Goal: Task Accomplishment & Management: Complete application form

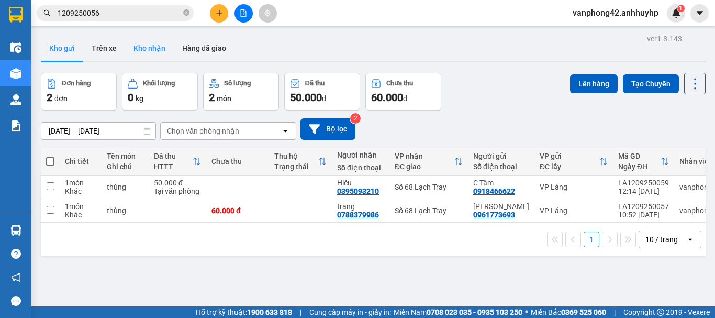
click at [150, 45] on button "Kho nhận" at bounding box center [149, 48] width 49 height 25
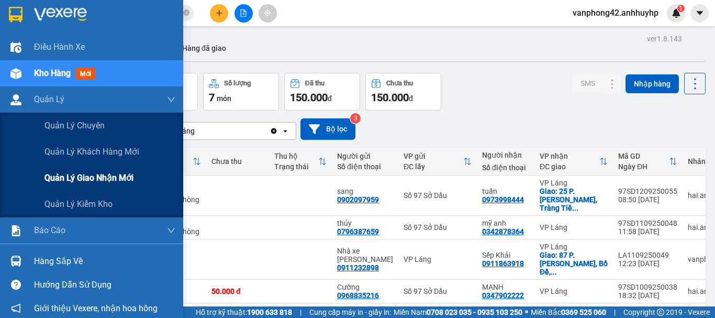
click at [62, 176] on span "Quản lý giao nhận mới" at bounding box center [89, 177] width 89 height 13
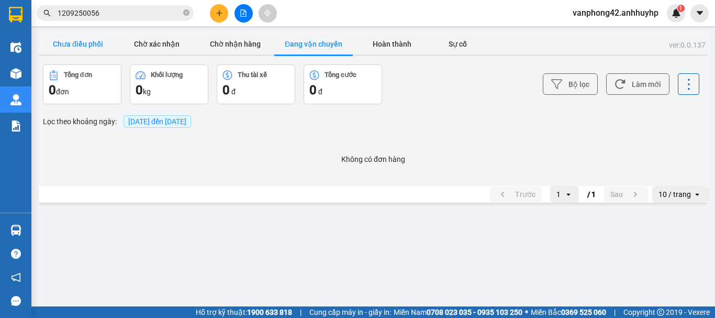
click at [68, 39] on button "Chưa điều phối" at bounding box center [78, 44] width 79 height 21
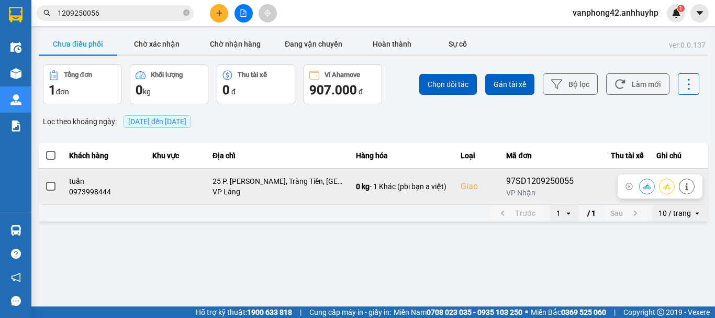
drag, startPoint x: 50, startPoint y: 185, endPoint x: 186, endPoint y: 154, distance: 139.1
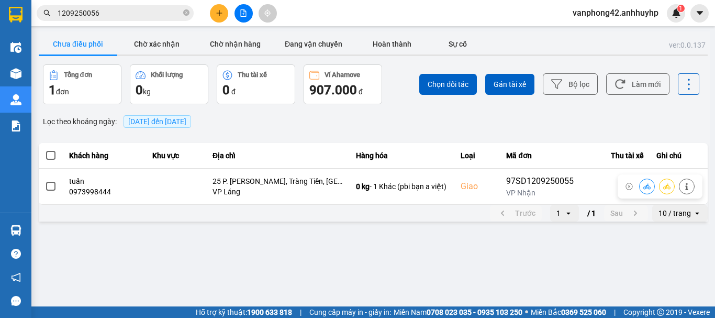
click at [51, 185] on span at bounding box center [50, 186] width 9 height 9
click at [45, 181] on input "checkbox" at bounding box center [45, 181] width 0 height 0
drag, startPoint x: 436, startPoint y: 82, endPoint x: 445, endPoint y: 86, distance: 10.3
click at [436, 82] on span "Chọn đối tác" at bounding box center [448, 84] width 41 height 10
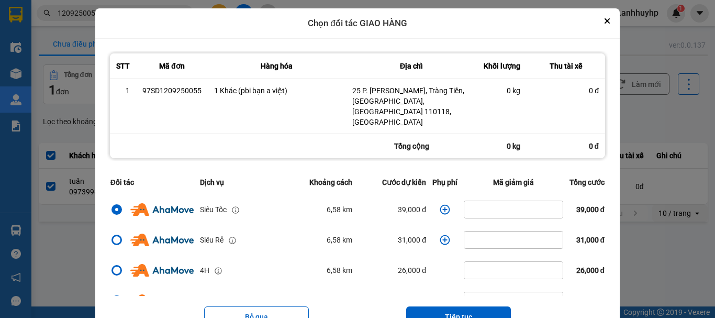
click at [476, 306] on button "Tiếp tục" at bounding box center [458, 316] width 105 height 21
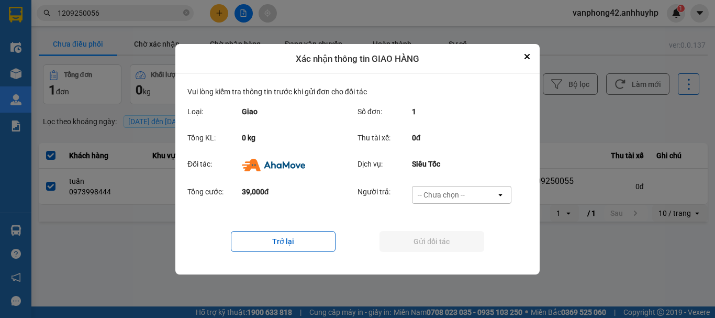
click at [455, 194] on div "-- Chưa chọn --" at bounding box center [441, 195] width 47 height 10
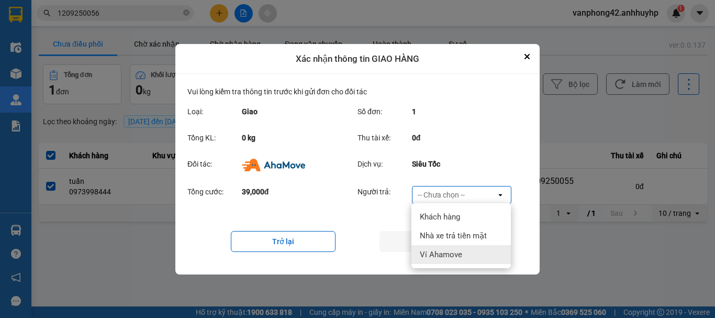
click at [467, 251] on div "Ví Ahamove" at bounding box center [461, 254] width 99 height 19
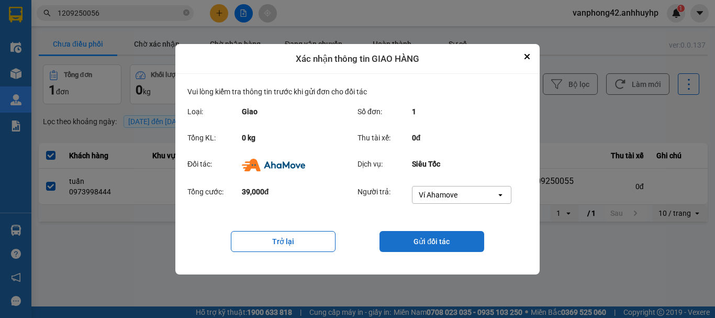
click at [445, 244] on button "Gửi đối tác" at bounding box center [432, 241] width 105 height 21
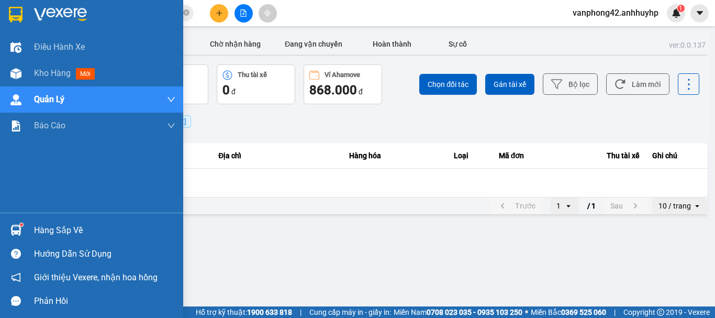
click at [18, 227] on img at bounding box center [15, 230] width 11 height 11
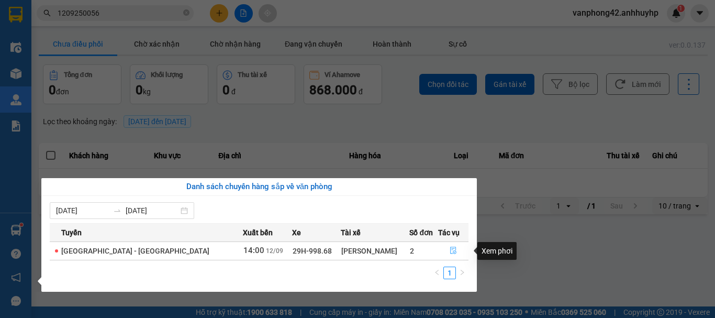
click at [439, 249] on button "button" at bounding box center [453, 250] width 29 height 17
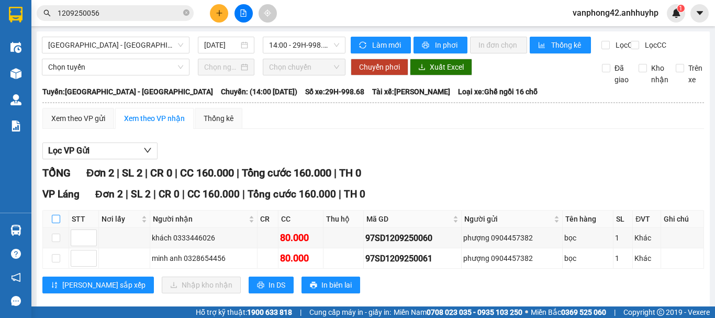
click at [58, 223] on input "checkbox" at bounding box center [56, 219] width 8 height 8
checkbox input "true"
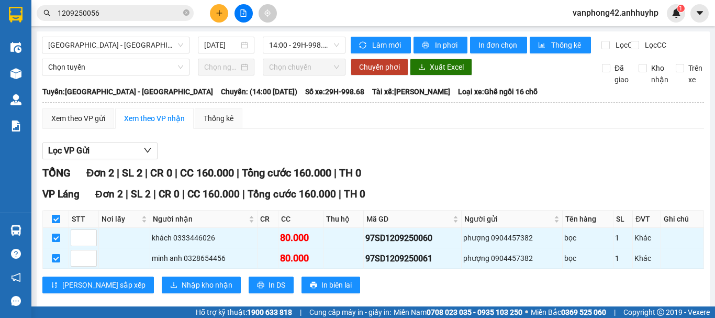
click at [52, 223] on input "checkbox" at bounding box center [56, 219] width 8 height 8
checkbox input "false"
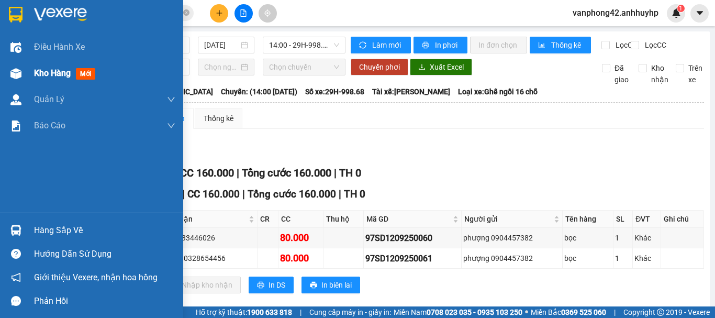
click at [53, 78] on span "Kho hàng" at bounding box center [52, 73] width 37 height 10
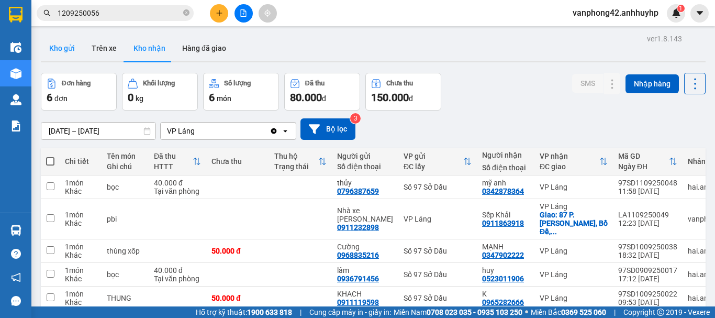
click at [60, 53] on button "Kho gửi" at bounding box center [62, 48] width 42 height 25
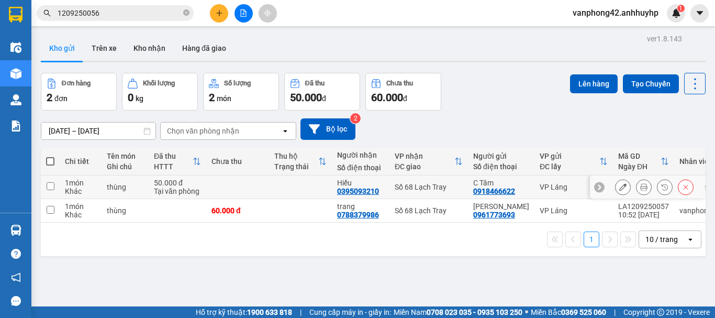
click at [54, 187] on input "checkbox" at bounding box center [51, 186] width 8 height 8
checkbox input "true"
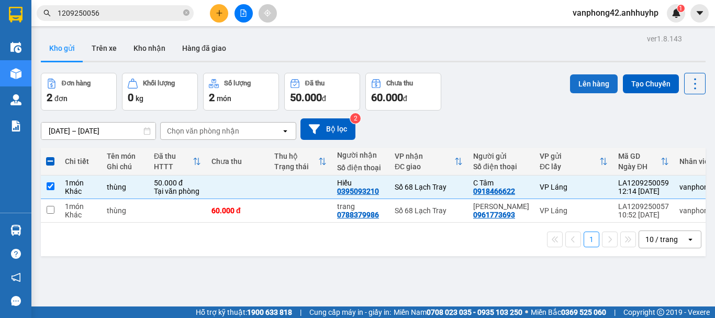
click at [589, 83] on button "Lên hàng" at bounding box center [594, 83] width 48 height 19
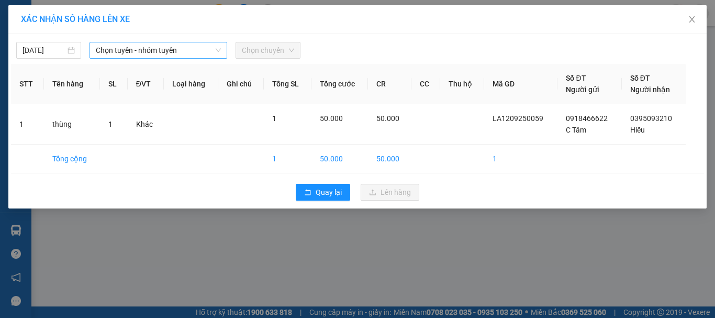
click at [169, 54] on span "Chọn tuyến - nhóm tuyến" at bounding box center [158, 50] width 125 height 16
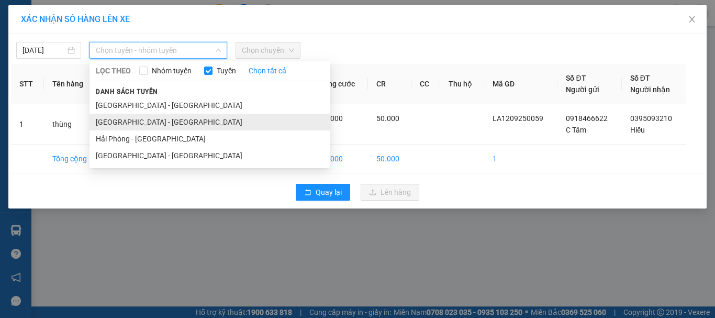
click at [168, 123] on li "[GEOGRAPHIC_DATA] - [GEOGRAPHIC_DATA]" at bounding box center [210, 122] width 241 height 17
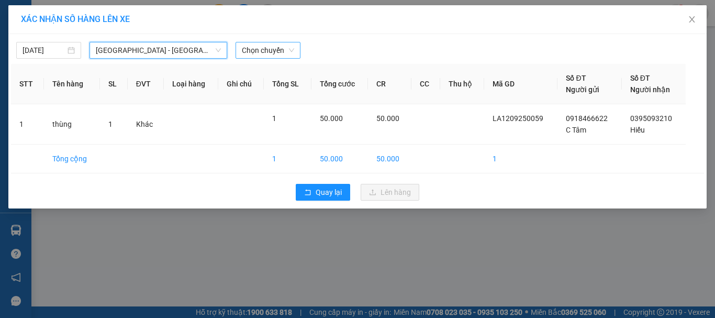
click at [268, 57] on span "Chọn chuyến" at bounding box center [268, 50] width 52 height 16
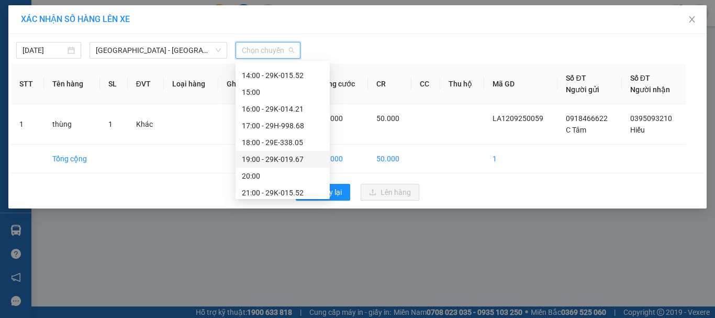
scroll to position [168, 0]
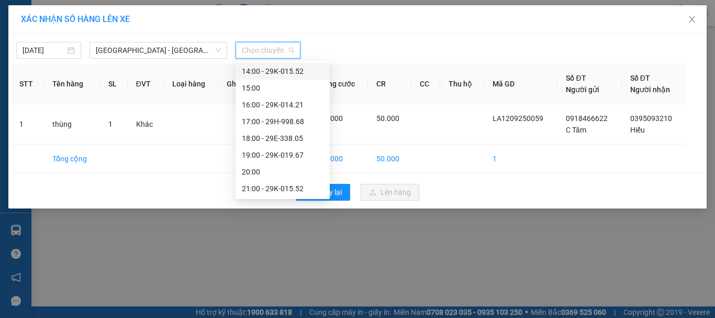
click at [282, 68] on div "14:00 - 29K-015.52" at bounding box center [283, 71] width 82 height 12
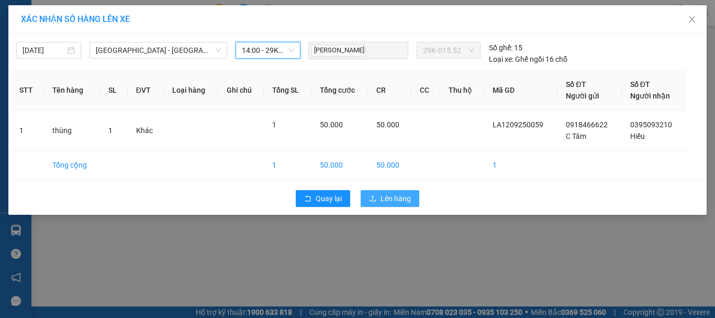
click at [385, 195] on span "Lên hàng" at bounding box center [396, 199] width 30 height 12
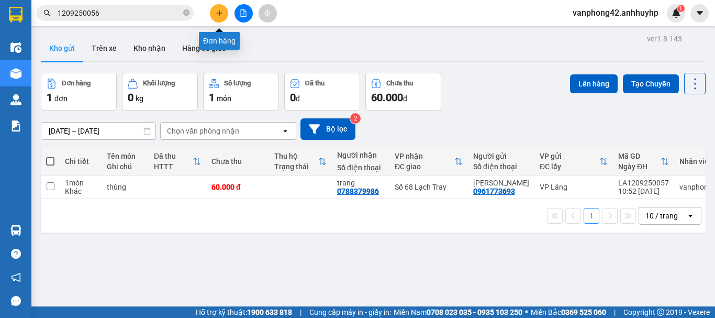
click at [216, 21] on button at bounding box center [219, 13] width 18 height 18
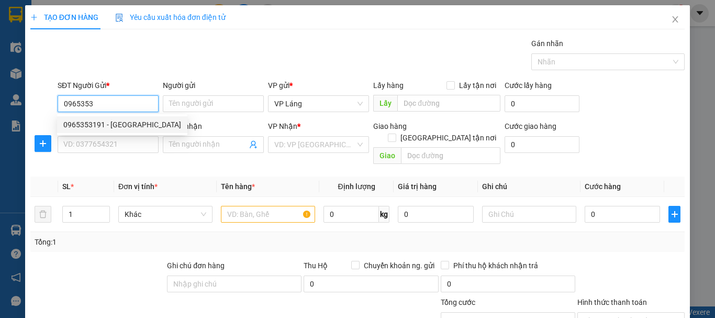
click at [127, 125] on div "0965353191 - [GEOGRAPHIC_DATA]" at bounding box center [122, 125] width 118 height 12
type input "0965353191"
type input "Phước Hiếu"
type input "0965353191"
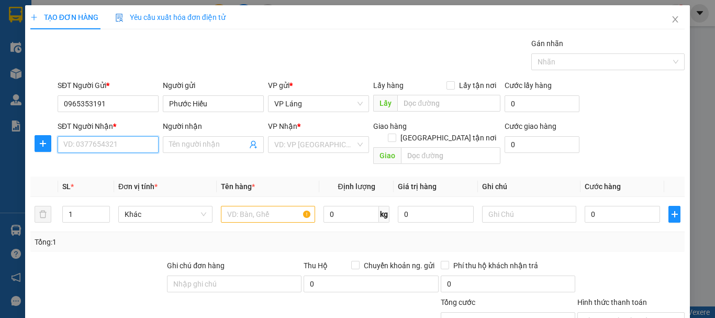
click at [128, 146] on input "SĐT Người Nhận *" at bounding box center [108, 144] width 101 height 17
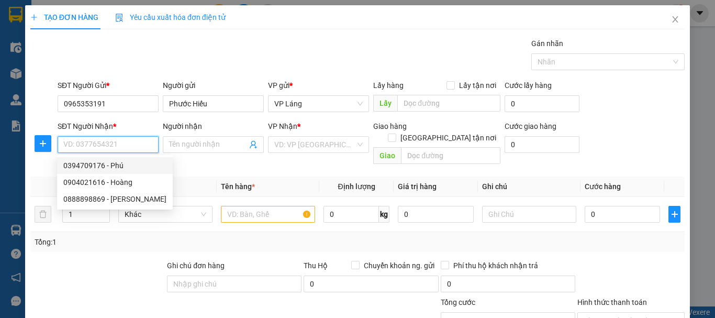
click at [135, 169] on div "0394709176 - Phú" at bounding box center [114, 166] width 103 height 12
type input "0394709176"
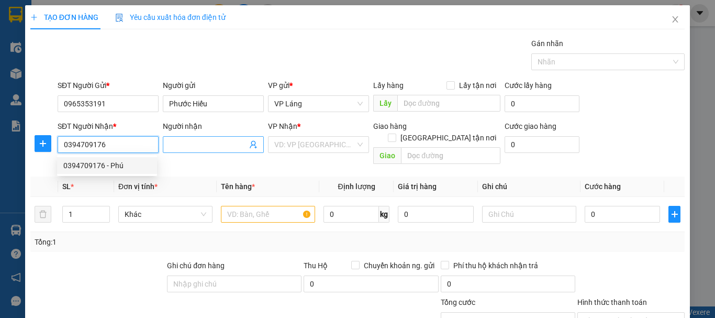
type input "Phú"
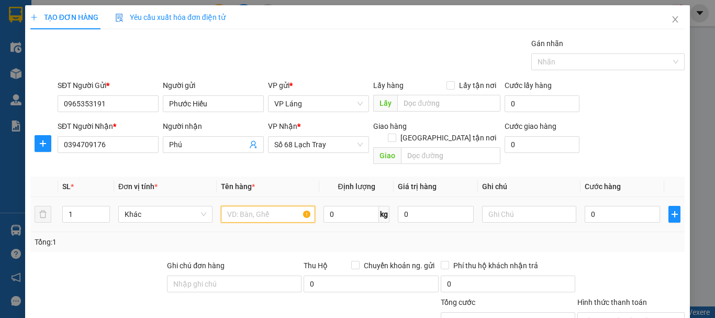
click at [280, 206] on input "text" at bounding box center [268, 214] width 94 height 17
type input "hộp"
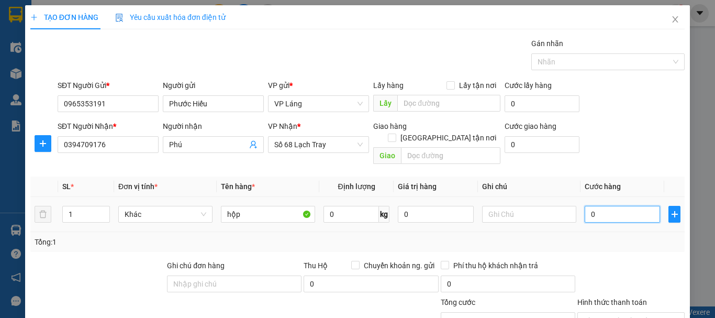
click at [623, 206] on input "0" at bounding box center [622, 214] width 75 height 17
type input "4"
type input "40"
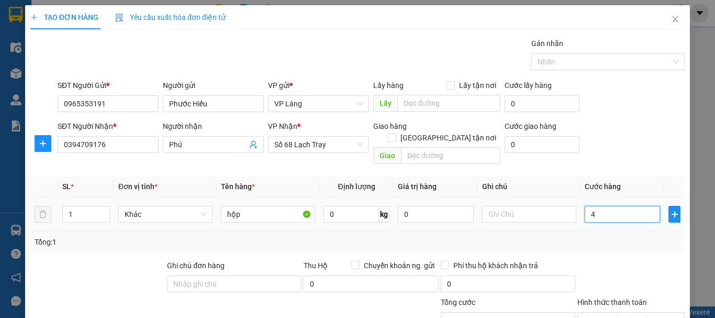
type input "40"
type input "400"
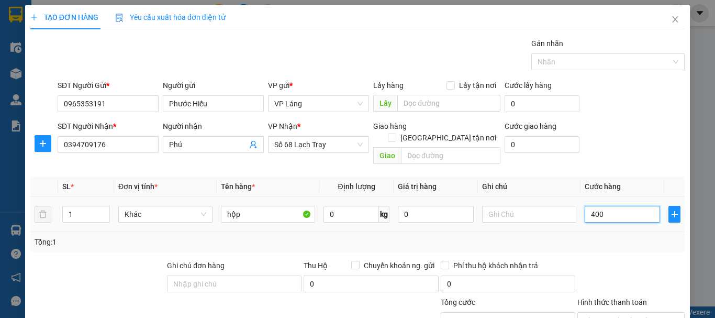
type input "4.000"
type input "40.000"
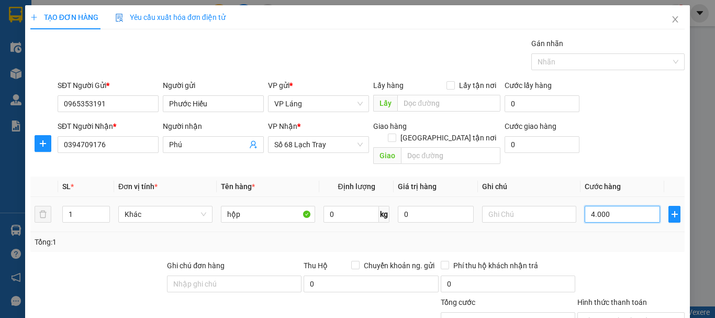
type input "40.000"
click at [637, 117] on form "SĐT Người Gửi * 0965353191 Người gửi Phước Hiếu VP gửi * VP Láng Lấy hàng Lấy t…" at bounding box center [357, 124] width 655 height 89
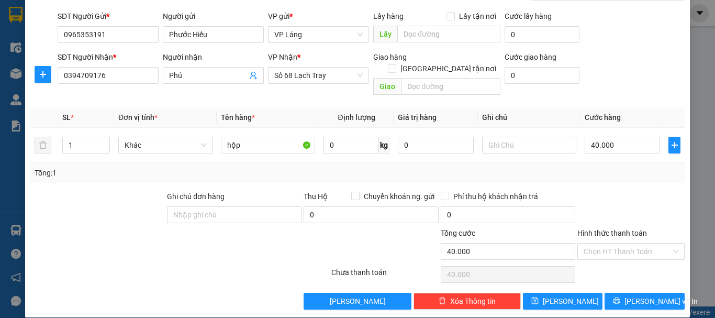
scroll to position [70, 0]
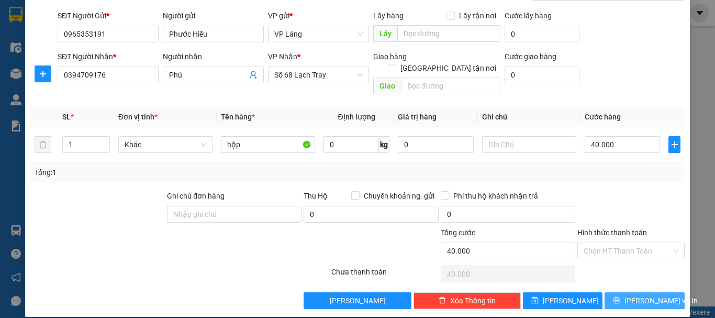
click at [643, 295] on span "[PERSON_NAME] và In" at bounding box center [661, 301] width 73 height 12
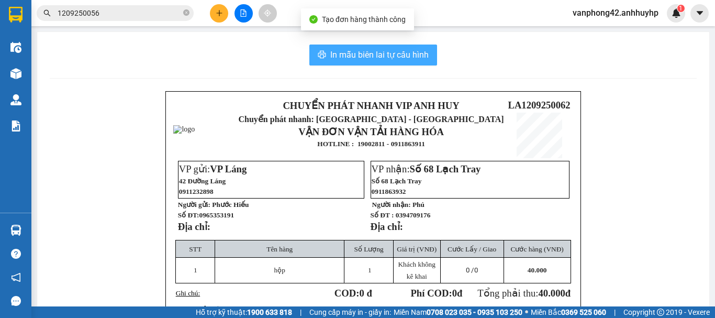
click at [392, 60] on span "In mẫu biên lai tự cấu hình" at bounding box center [379, 54] width 98 height 13
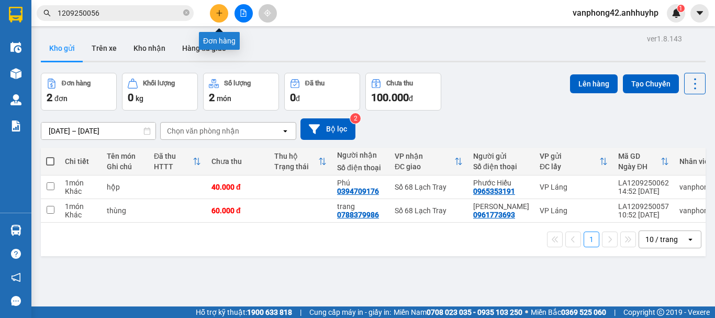
click at [216, 10] on icon "plus" at bounding box center [219, 12] width 7 height 7
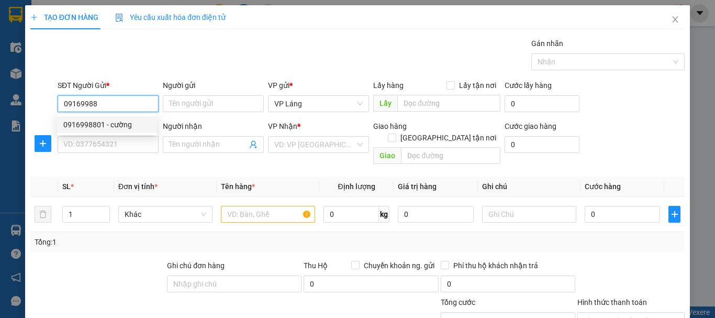
click at [128, 119] on div "0916998801 - cường" at bounding box center [106, 125] width 87 height 12
type input "0916998801"
type input "cường"
type input "0916998801"
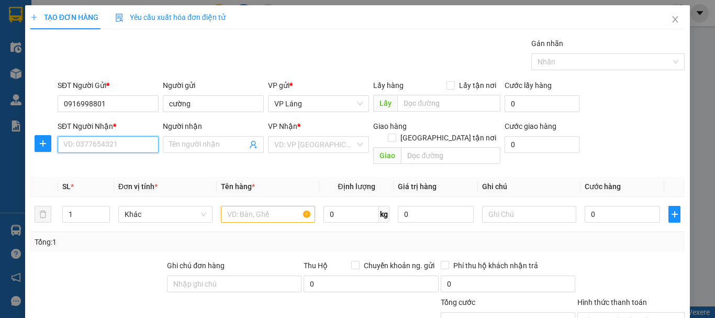
click at [122, 147] on input "SĐT Người Nhận *" at bounding box center [108, 144] width 101 height 17
click at [115, 164] on div "0978250228 - kiên" at bounding box center [106, 166] width 87 height 12
type input "0978250228"
type input "kiên"
checkbox input "true"
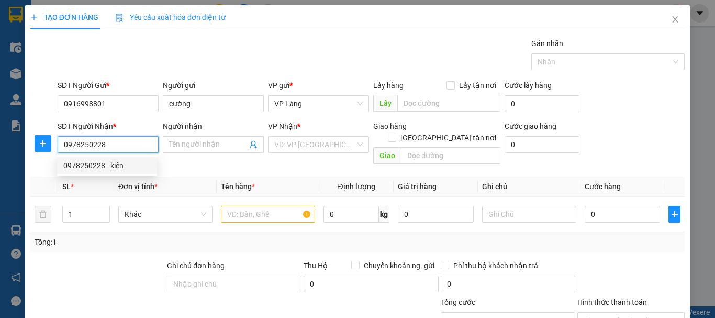
type input "145 P. Quan Nhân, Nhân Chính, [GEOGRAPHIC_DATA], [GEOGRAPHIC_DATA], [GEOGRAPHIC…"
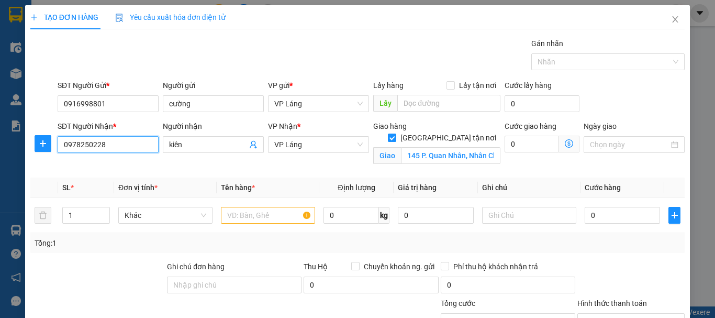
drag, startPoint x: 62, startPoint y: 147, endPoint x: 0, endPoint y: 147, distance: 61.8
click at [0, 147] on div "TẠO ĐƠN HÀNG Yêu cầu xuất hóa đơn điện tử Transit Pickup Surcharge Ids Transit …" at bounding box center [357, 159] width 715 height 318
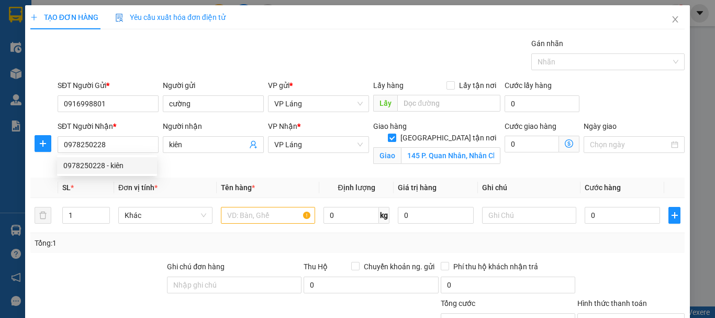
click at [194, 166] on div "Người nhận kiên" at bounding box center [213, 144] width 105 height 49
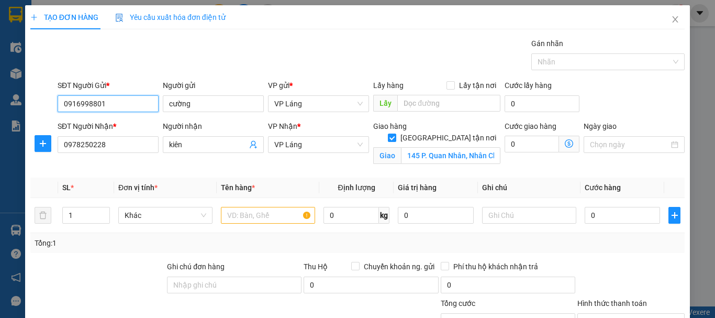
drag, startPoint x: 119, startPoint y: 102, endPoint x: 0, endPoint y: 91, distance: 119.4
click at [0, 91] on div "TẠO ĐƠN HÀNG Yêu cầu xuất hóa đơn điện tử Transit Pickup Surcharge Ids Transit …" at bounding box center [357, 159] width 715 height 318
click at [118, 125] on div "0347902222 - MẠNH" at bounding box center [106, 125] width 87 height 12
type input "0347902222"
type input "MẠNH"
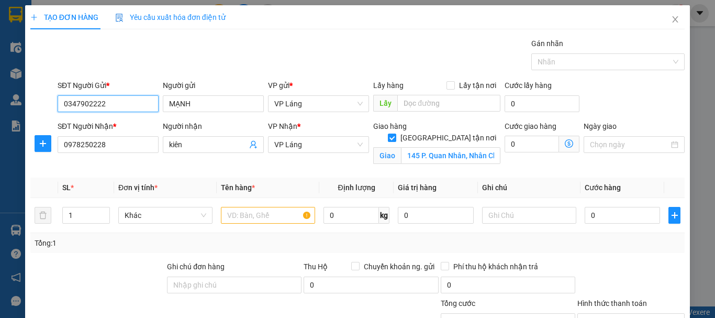
type input "0347902222"
click at [219, 167] on div "Người nhận kiên" at bounding box center [213, 144] width 105 height 49
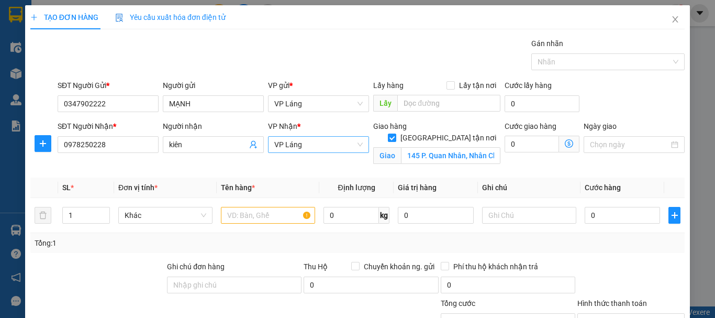
click at [328, 148] on span "VP Láng" at bounding box center [318, 145] width 88 height 16
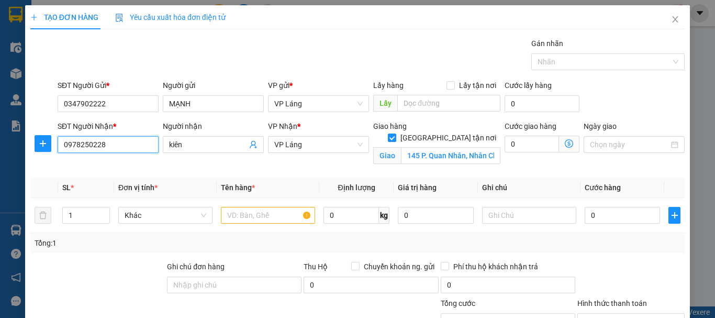
drag, startPoint x: 114, startPoint y: 145, endPoint x: 0, endPoint y: 131, distance: 114.4
click at [0, 131] on div "TẠO ĐƠN HÀNG Yêu cầu xuất hóa đơn điện tử Transit Pickup Surcharge Ids Transit …" at bounding box center [357, 159] width 715 height 318
type input "0916998801"
click at [74, 162] on div "0916998801 - cường" at bounding box center [106, 166] width 87 height 12
type input "cường"
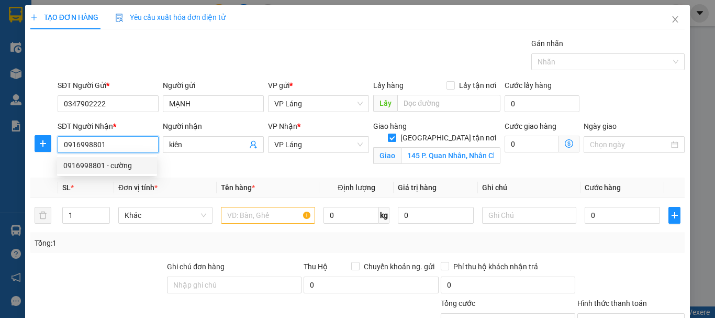
checkbox input "false"
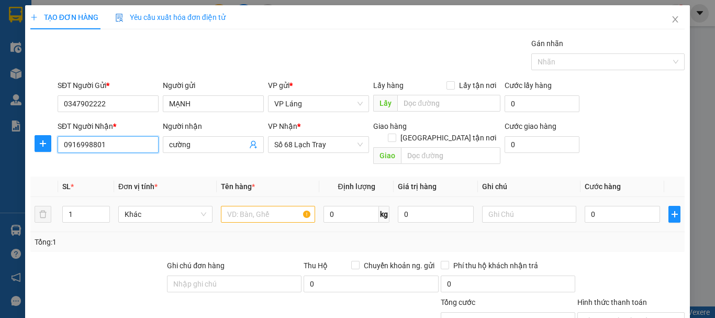
type input "0916998801"
click at [268, 206] on input "text" at bounding box center [268, 214] width 94 height 17
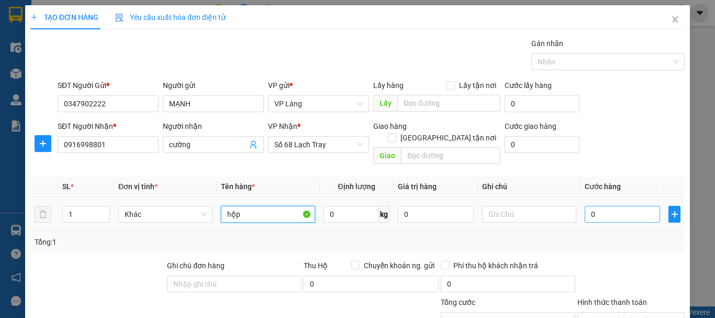
type input "hộp"
click at [630, 206] on input "0" at bounding box center [622, 214] width 75 height 17
type input "4"
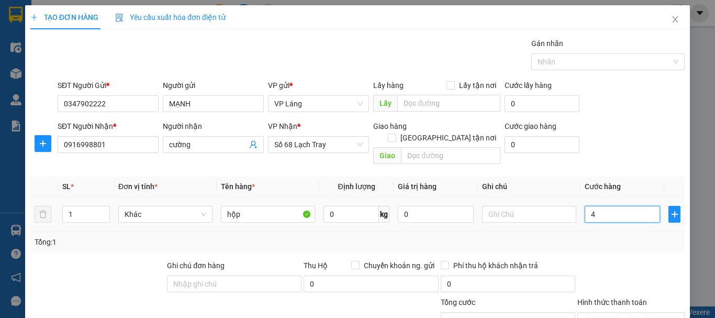
type input "40"
type input "400"
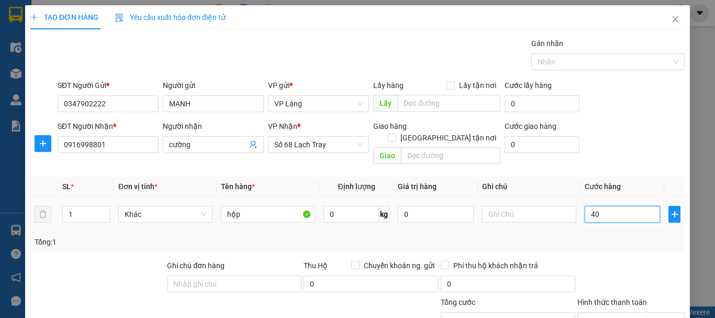
type input "400"
type input "4.000"
type input "40.000"
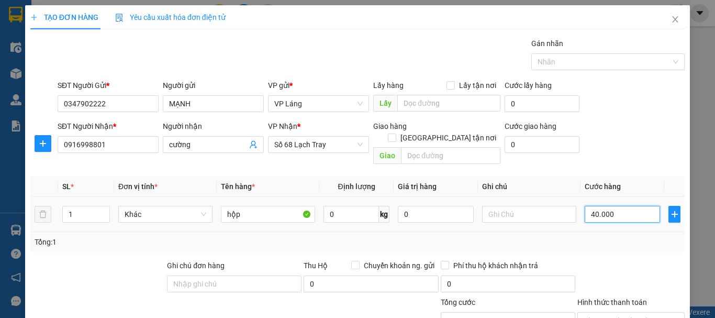
type input "40.000"
click at [600, 236] on div "Tổng: 1" at bounding box center [358, 242] width 646 height 12
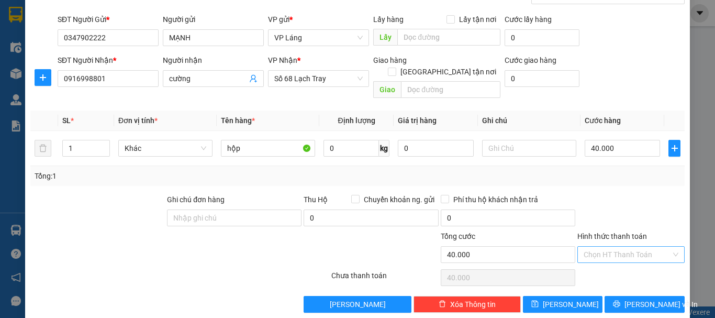
scroll to position [70, 0]
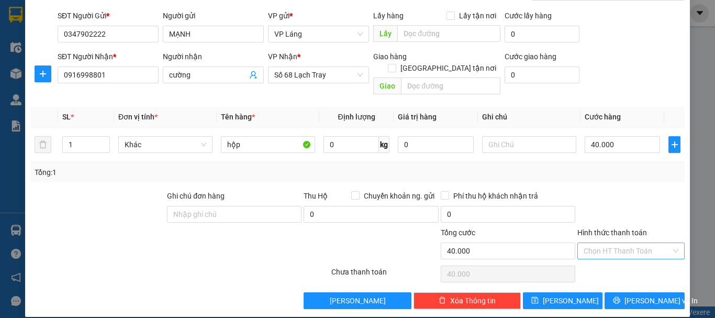
click at [648, 243] on input "Hình thức thanh toán" at bounding box center [627, 251] width 87 height 16
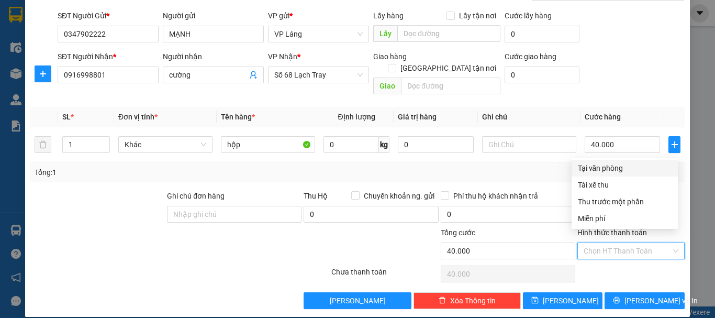
click at [612, 163] on div "Tại văn phòng" at bounding box center [625, 168] width 94 height 12
type input "0"
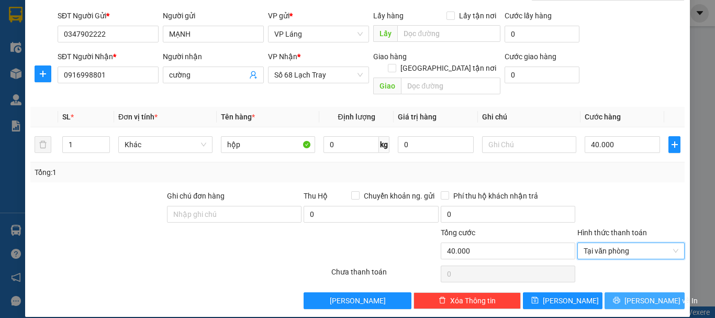
click at [633, 295] on span "[PERSON_NAME] và In" at bounding box center [661, 301] width 73 height 12
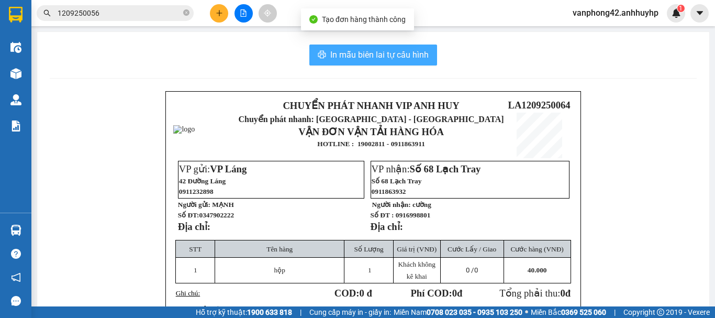
click at [417, 60] on span "In mẫu biên lai tự cấu hình" at bounding box center [379, 54] width 98 height 13
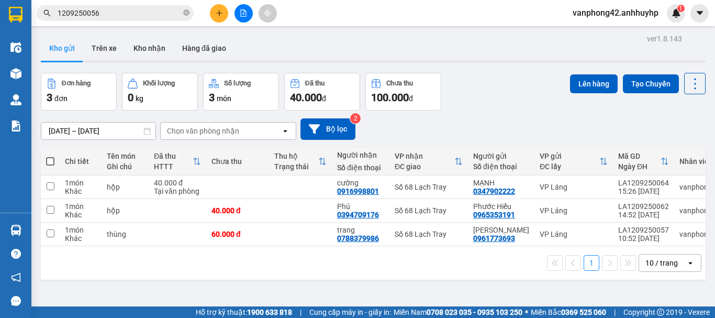
click at [224, 13] on button at bounding box center [219, 13] width 18 height 18
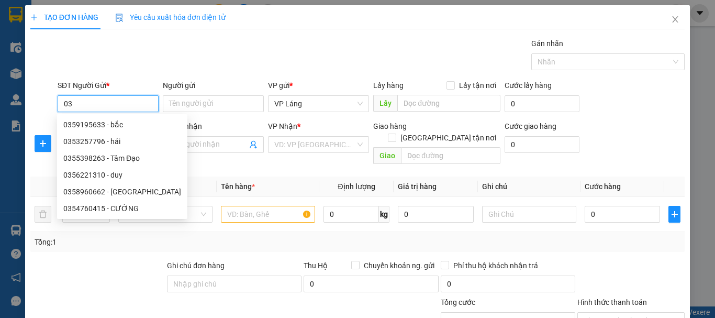
type input "0"
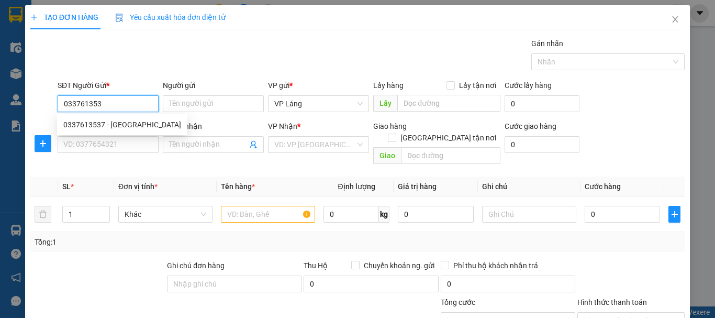
type input "0337613537"
click at [132, 125] on div "0337613537 - [GEOGRAPHIC_DATA]" at bounding box center [122, 125] width 118 height 12
type input "Minh"
type input "0337613537"
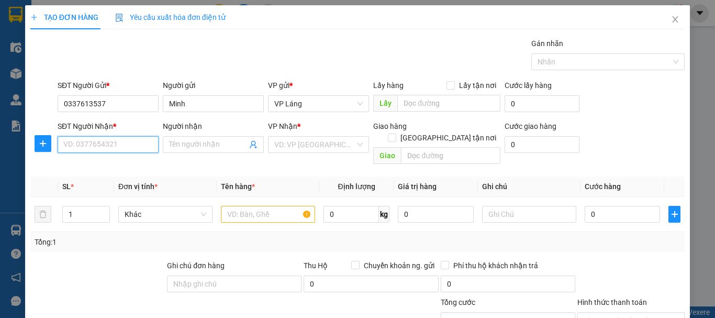
click at [126, 142] on input "SĐT Người Nhận *" at bounding box center [108, 144] width 101 height 17
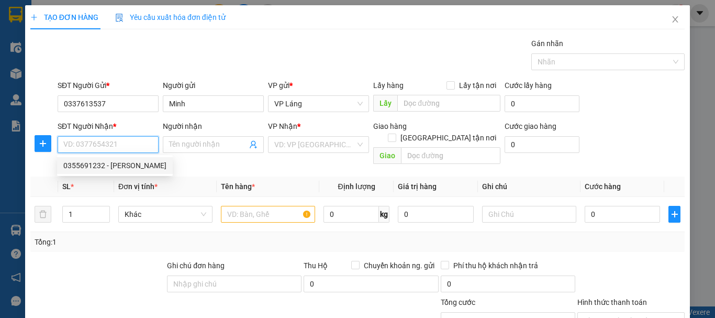
click at [130, 171] on div "0355691232 - [PERSON_NAME]" at bounding box center [114, 166] width 103 height 12
type input "0355691232"
type input "Quỳnh"
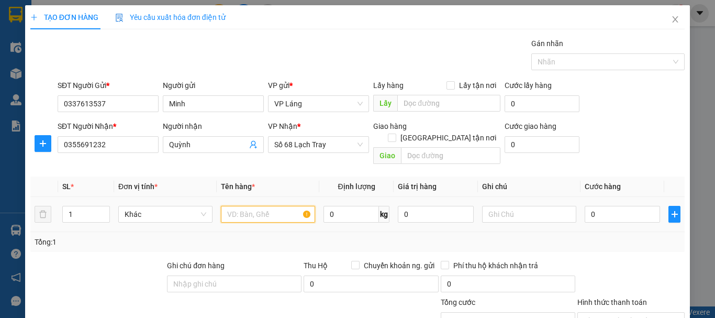
click at [275, 206] on input "text" at bounding box center [268, 214] width 94 height 17
type input "pbi"
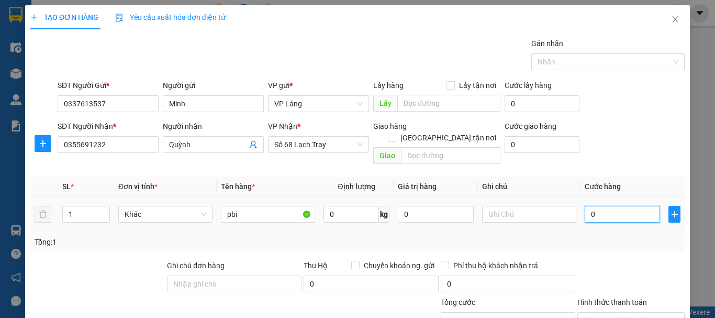
click at [651, 206] on input "0" at bounding box center [622, 214] width 75 height 17
type input "3"
type input "30"
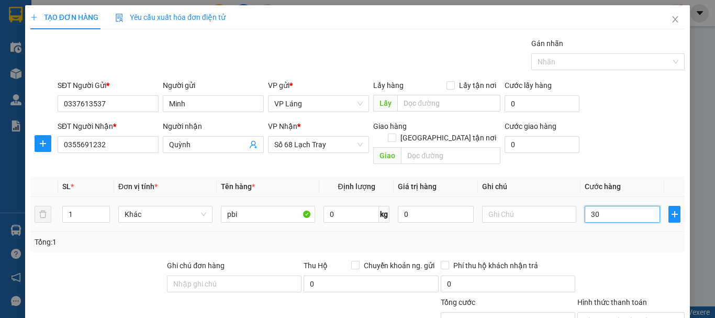
type input "30"
type input "300"
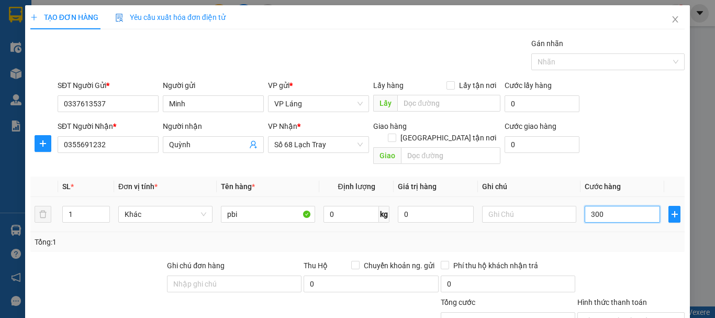
type input "3.000"
type input "30.000"
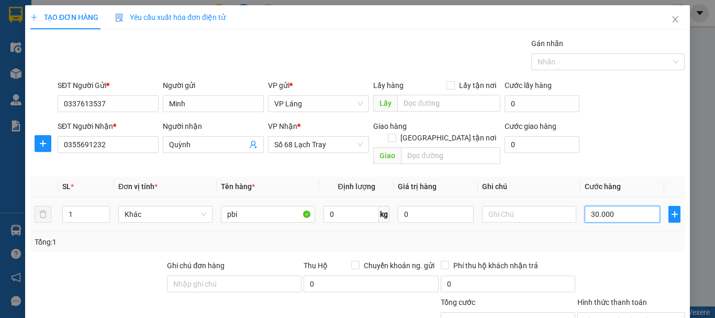
type input "30.000"
click at [616, 263] on div at bounding box center [631, 278] width 109 height 37
click at [617, 313] on input "Hình thức thanh toán" at bounding box center [627, 321] width 87 height 16
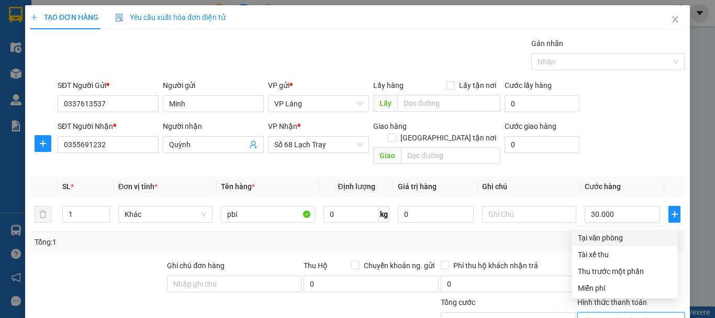
click at [586, 232] on div "Tại văn phòng" at bounding box center [625, 238] width 94 height 12
type input "0"
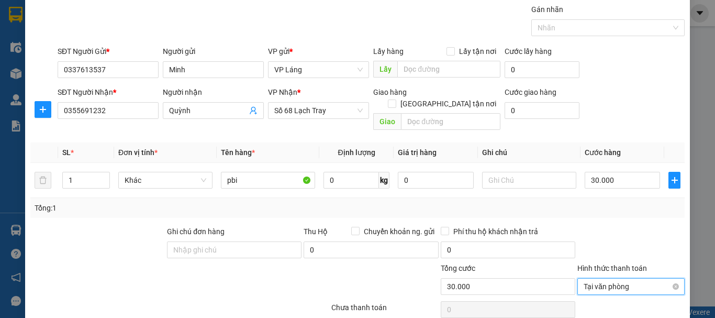
scroll to position [70, 0]
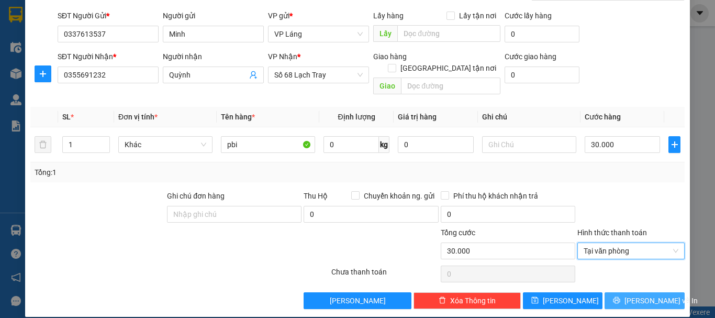
click at [615, 292] on button "[PERSON_NAME] và In" at bounding box center [645, 300] width 80 height 17
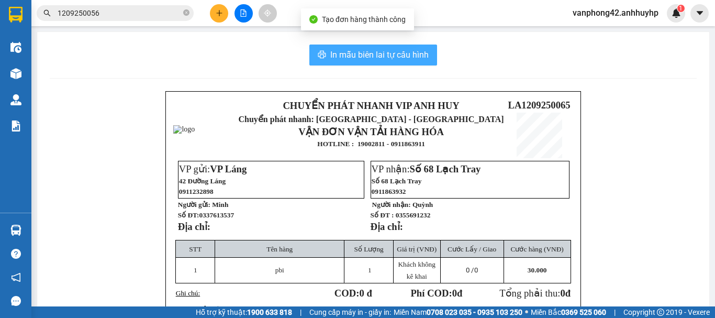
click at [413, 55] on span "In mẫu biên lai tự cấu hình" at bounding box center [379, 54] width 98 height 13
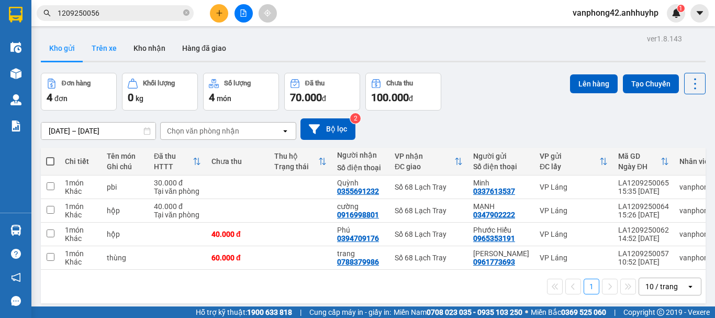
click at [91, 48] on button "Trên xe" at bounding box center [104, 48] width 42 height 25
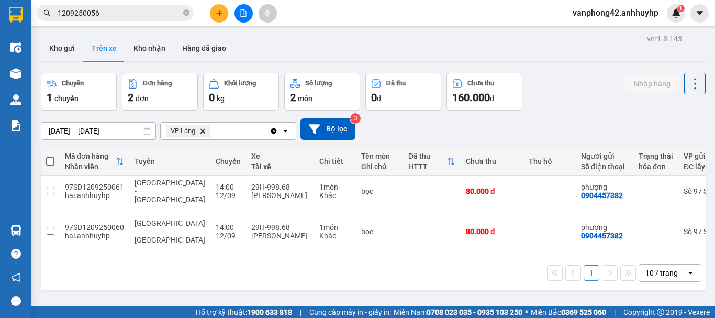
click at [106, 44] on button "Trên xe" at bounding box center [104, 48] width 42 height 25
click at [67, 51] on button "Kho gửi" at bounding box center [62, 48] width 42 height 25
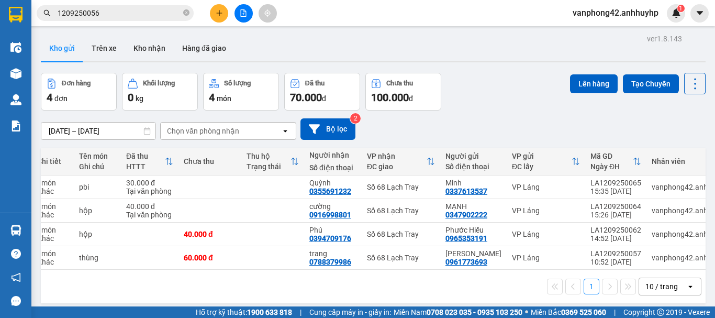
scroll to position [0, 51]
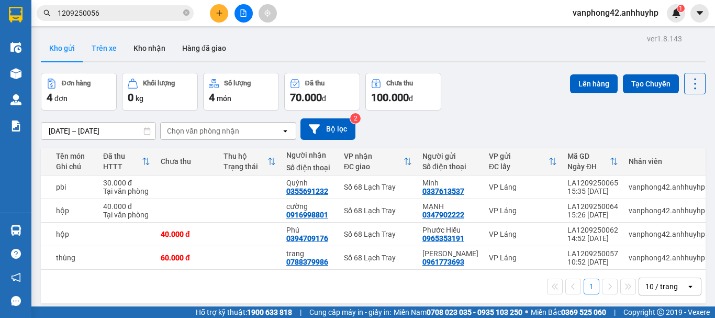
click at [109, 52] on button "Trên xe" at bounding box center [104, 48] width 42 height 25
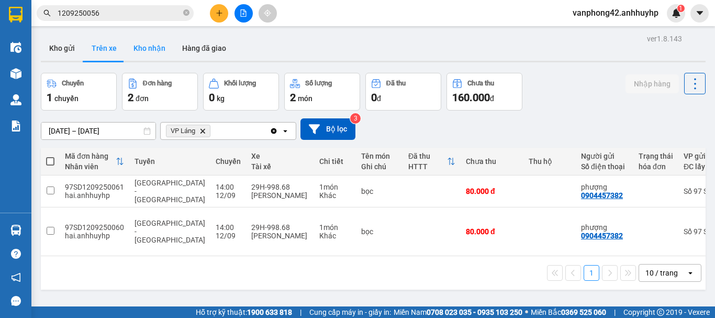
click at [146, 52] on button "Kho nhận" at bounding box center [149, 48] width 49 height 25
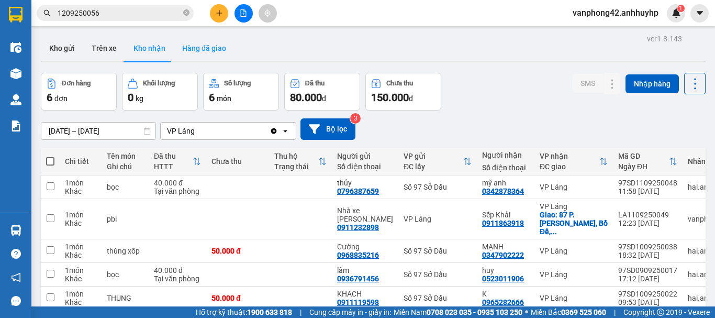
click at [207, 51] on button "Hàng đã giao" at bounding box center [204, 48] width 61 height 25
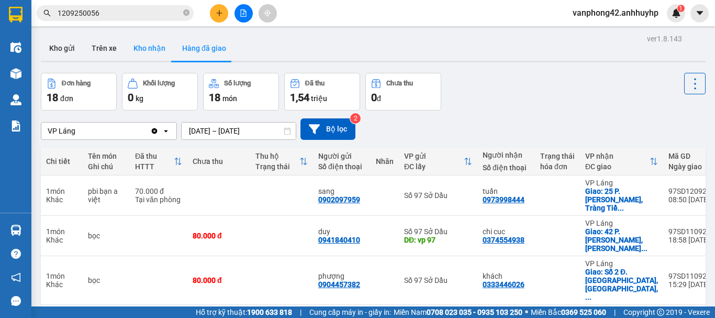
click at [140, 50] on button "Kho nhận" at bounding box center [149, 48] width 49 height 25
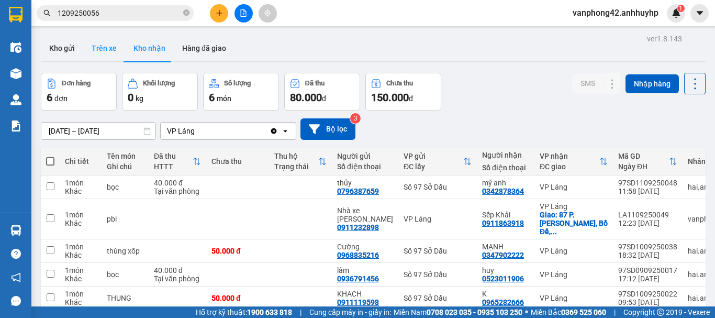
click at [111, 52] on button "Trên xe" at bounding box center [104, 48] width 42 height 25
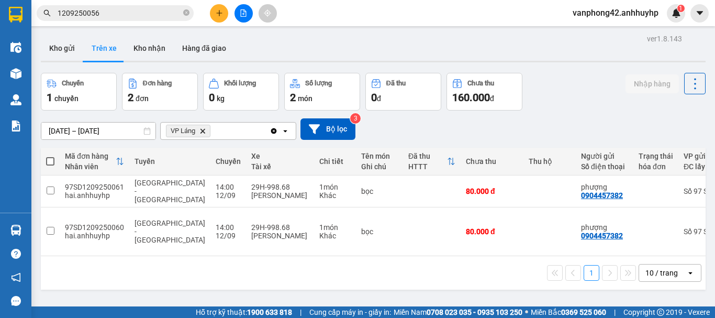
click at [111, 52] on button "Trên xe" at bounding box center [104, 48] width 42 height 25
click at [64, 56] on button "Kho gửi" at bounding box center [62, 48] width 42 height 25
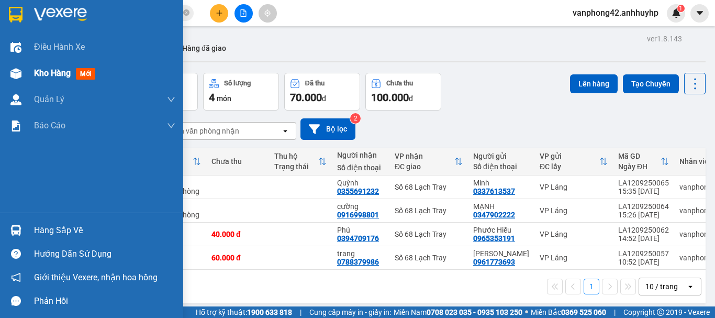
click at [46, 73] on span "Kho hàng" at bounding box center [52, 73] width 37 height 10
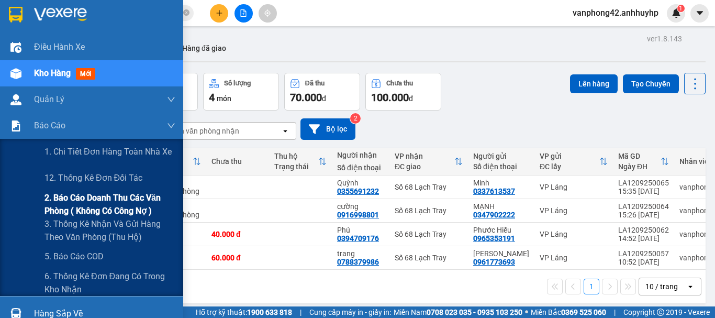
click at [108, 206] on span "2. Báo cáo doanh thu các văn phòng ( không có công nợ )" at bounding box center [110, 204] width 131 height 26
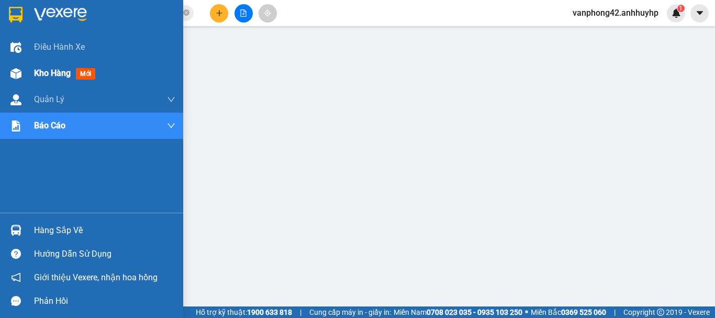
click at [35, 73] on span "Kho hàng" at bounding box center [52, 73] width 37 height 10
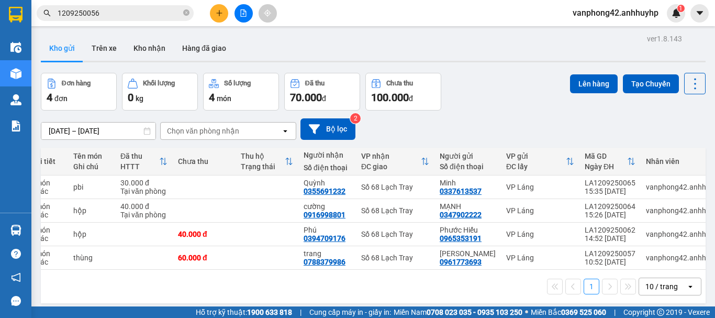
scroll to position [0, 51]
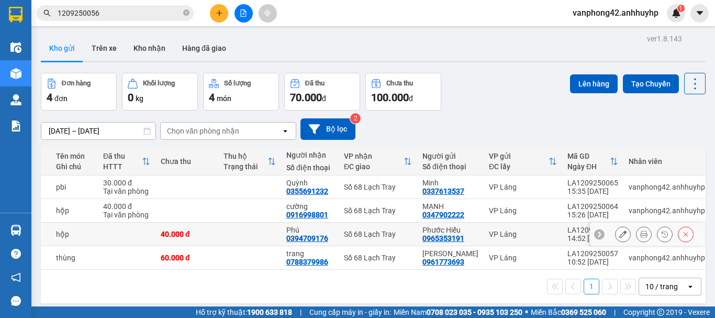
click at [568, 229] on div "LA1209250062" at bounding box center [593, 230] width 51 height 8
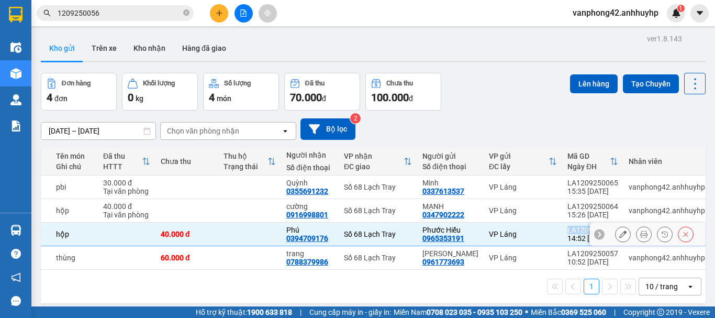
click at [568, 229] on div "LA1209250062" at bounding box center [593, 230] width 51 height 8
checkbox input "false"
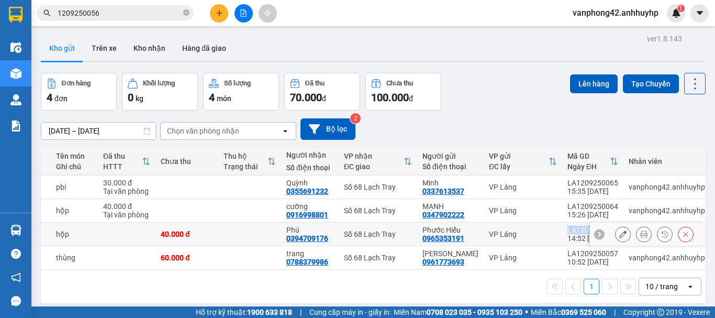
copy div "LA1209250062"
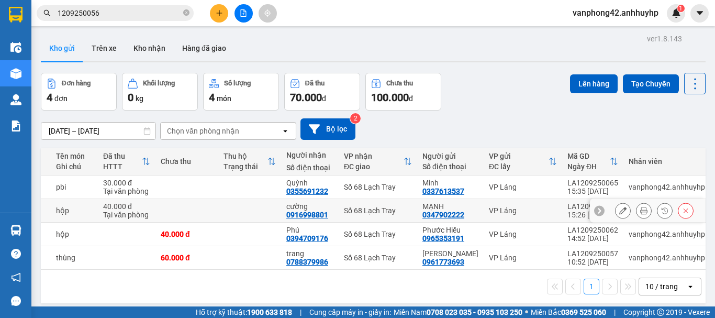
click at [568, 205] on div "LA1209250064" at bounding box center [593, 206] width 51 height 8
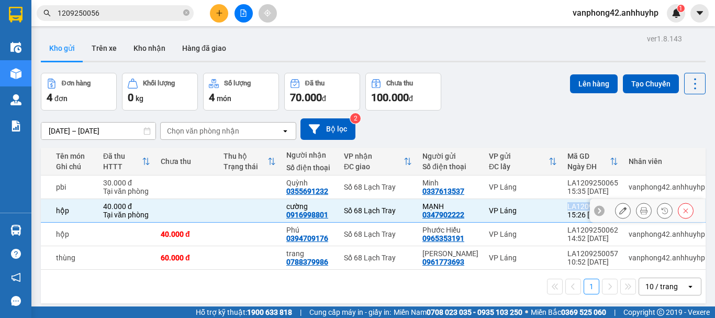
click at [568, 205] on div "LA1209250064" at bounding box center [593, 206] width 51 height 8
checkbox input "false"
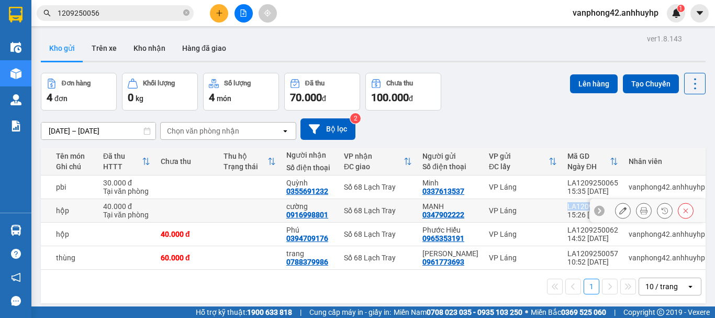
copy div "LA1209250064"
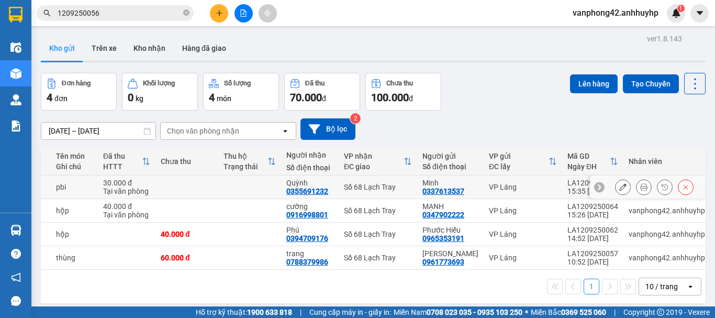
click at [568, 183] on div "LA1209250065" at bounding box center [593, 183] width 51 height 8
checkbox input "false"
copy div "LA1209250065"
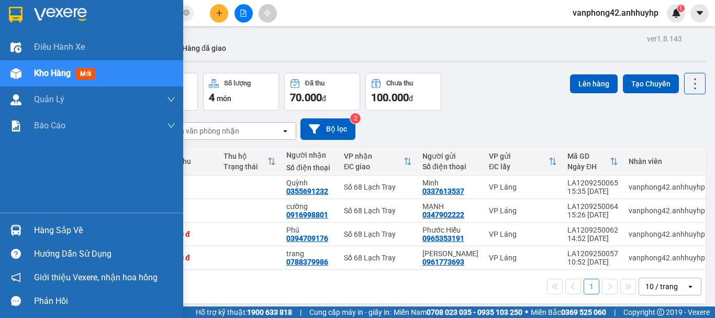
click at [27, 230] on div "Hàng sắp về" at bounding box center [91, 230] width 183 height 24
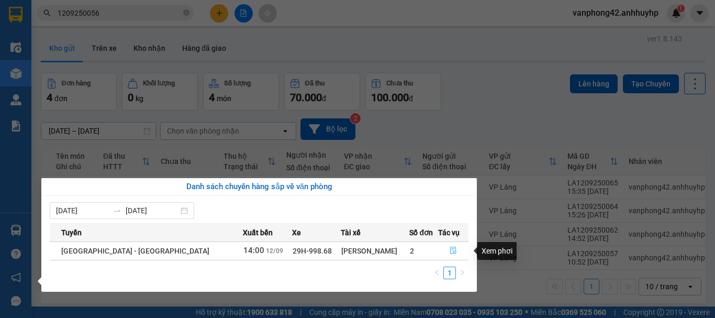
click at [450, 248] on icon "file-done" at bounding box center [453, 250] width 7 height 7
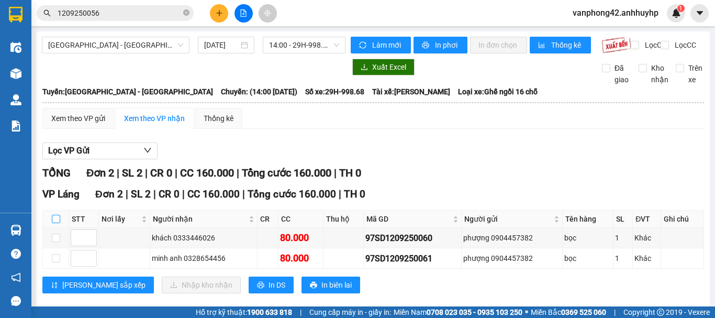
click at [58, 223] on label at bounding box center [56, 219] width 8 height 12
click at [58, 223] on input "checkbox" at bounding box center [56, 219] width 8 height 8
checkbox input "true"
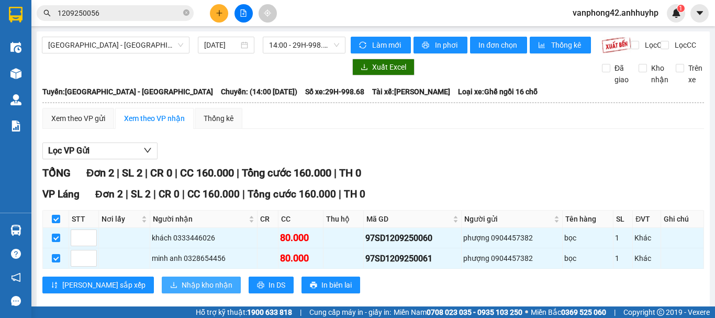
click at [182, 291] on span "Nhập kho nhận" at bounding box center [207, 285] width 51 height 12
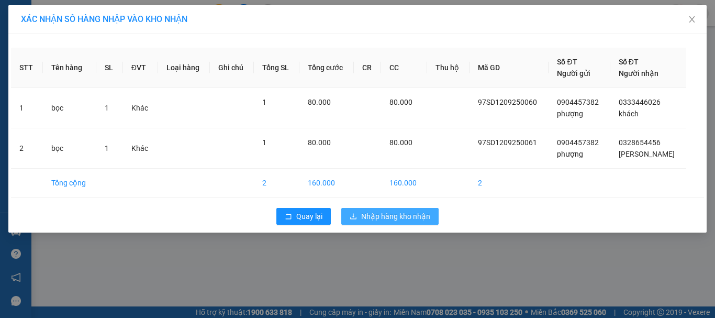
click at [395, 222] on span "Nhập hàng kho nhận" at bounding box center [395, 217] width 69 height 12
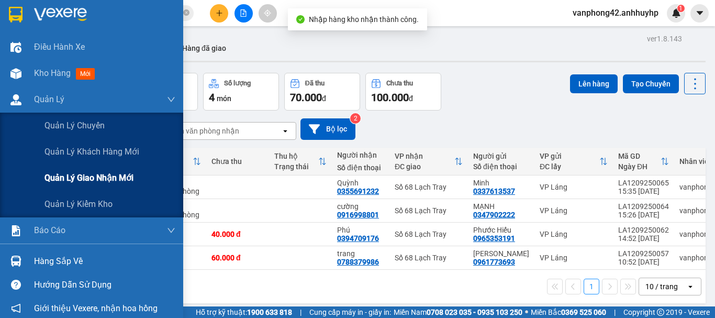
click at [41, 179] on div "Quản lý giao nhận mới" at bounding box center [91, 178] width 183 height 26
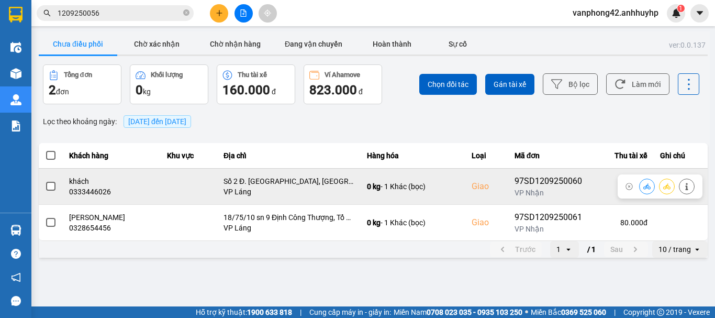
click at [550, 178] on div "97SD1209250060" at bounding box center [549, 181] width 68 height 13
copy div "97SD1209250060"
click at [111, 189] on div "0333446026" at bounding box center [112, 191] width 86 height 10
click at [49, 184] on span at bounding box center [50, 186] width 9 height 9
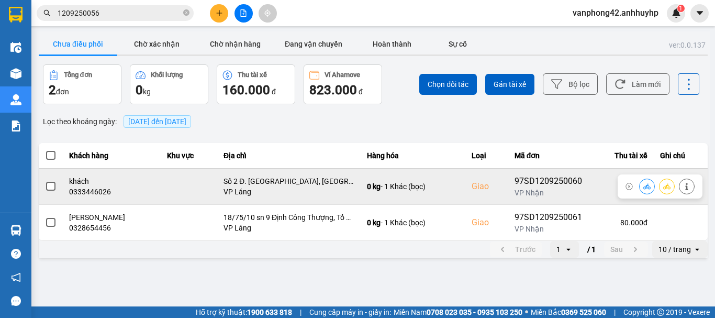
click at [45, 181] on input "checkbox" at bounding box center [45, 181] width 0 height 0
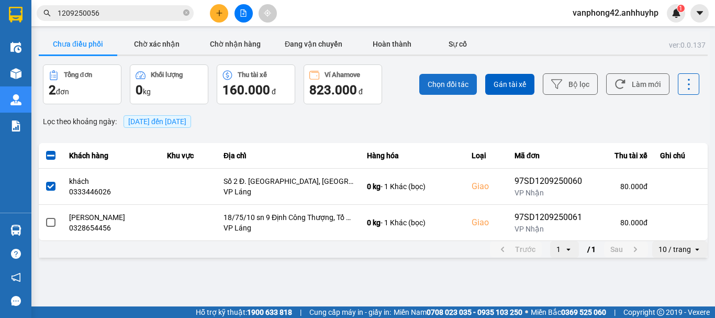
click at [427, 86] on button "Chọn đối tác" at bounding box center [448, 84] width 58 height 21
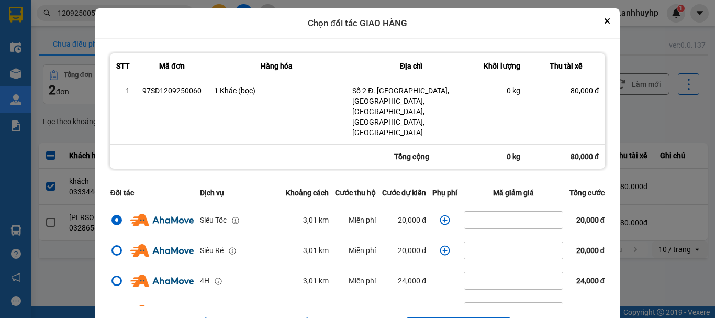
click at [440, 215] on icon "dialog" at bounding box center [445, 220] width 10 height 10
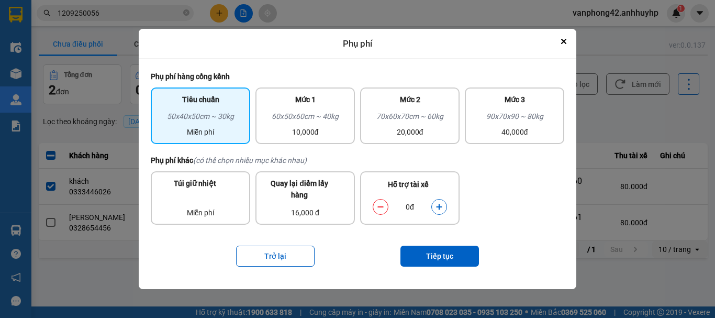
click at [439, 210] on icon "dialog" at bounding box center [439, 207] width 6 height 6
click at [446, 254] on button "Tiếp tục" at bounding box center [440, 256] width 79 height 21
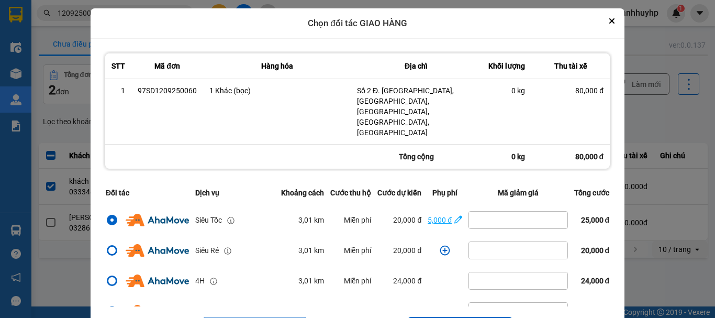
click at [455, 214] on icon "dialog" at bounding box center [459, 219] width 8 height 10
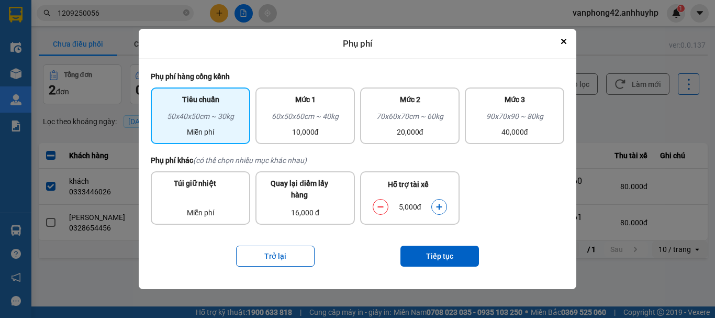
click at [440, 207] on icon "dialog" at bounding box center [439, 207] width 6 height 6
click at [435, 248] on button "Tiếp tục" at bounding box center [440, 256] width 79 height 21
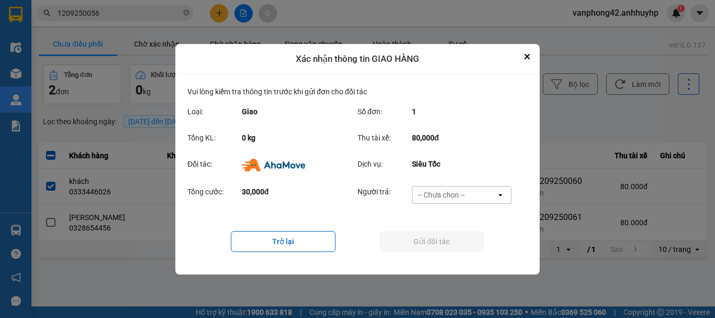
click at [426, 201] on div "-- Chưa chọn --" at bounding box center [455, 194] width 84 height 17
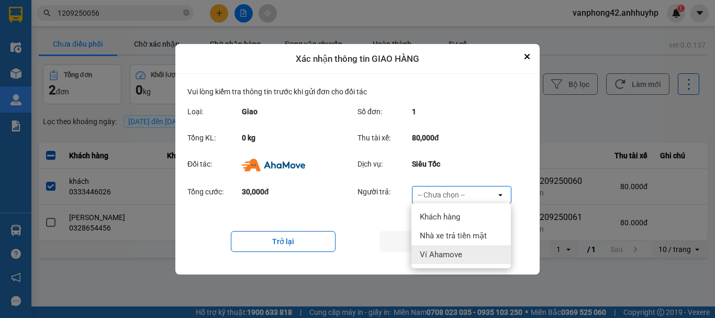
click at [431, 249] on span "Ví Ahamove" at bounding box center [441, 254] width 42 height 10
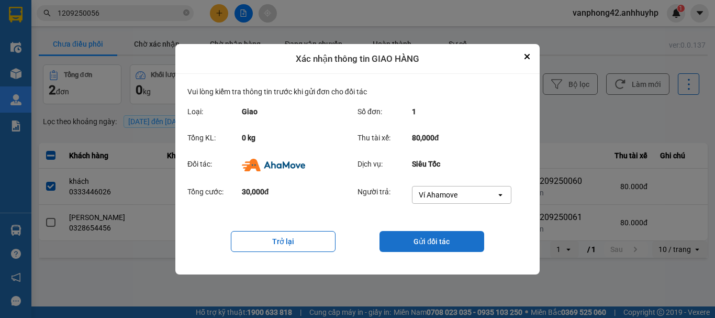
click at [427, 241] on button "Gửi đối tác" at bounding box center [432, 241] width 105 height 21
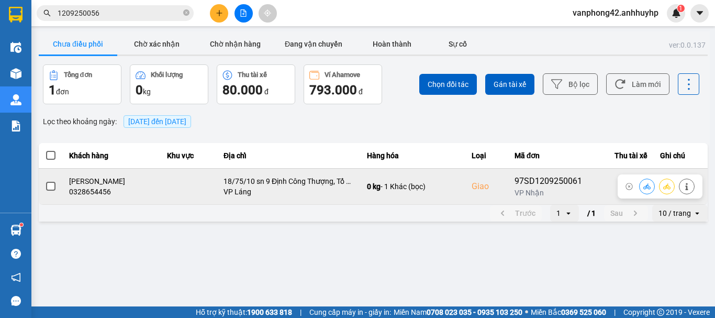
click at [51, 184] on span at bounding box center [50, 186] width 9 height 9
click at [45, 181] on input "checkbox" at bounding box center [45, 181] width 0 height 0
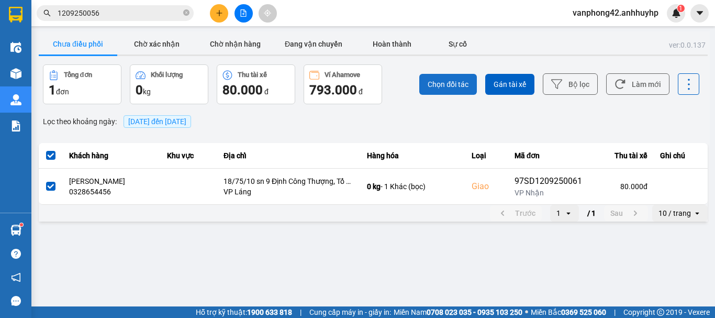
click at [436, 90] on button "Chọn đối tác" at bounding box center [448, 84] width 58 height 21
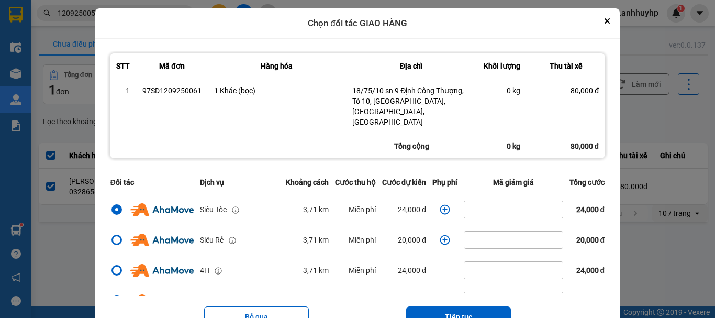
click at [440, 204] on icon "dialog" at bounding box center [445, 209] width 10 height 10
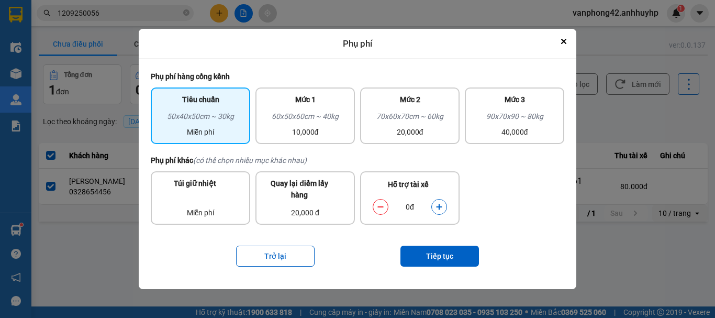
drag, startPoint x: 436, startPoint y: 211, endPoint x: 441, endPoint y: 224, distance: 14.1
click at [436, 211] on button "dialog" at bounding box center [439, 207] width 15 height 18
click at [451, 256] on button "Tiếp tục" at bounding box center [440, 256] width 79 height 21
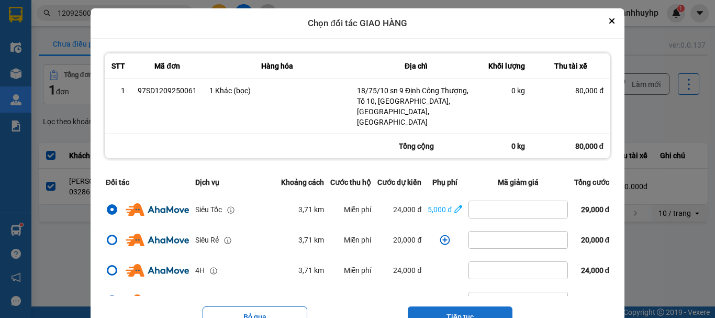
click at [468, 306] on button "Tiếp tục" at bounding box center [460, 316] width 105 height 21
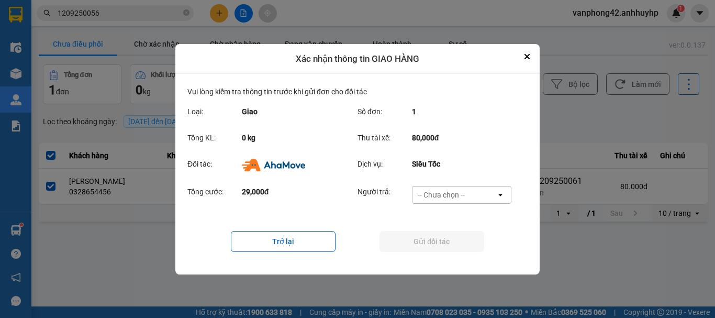
click at [442, 193] on div "-- Chưa chọn --" at bounding box center [441, 195] width 47 height 10
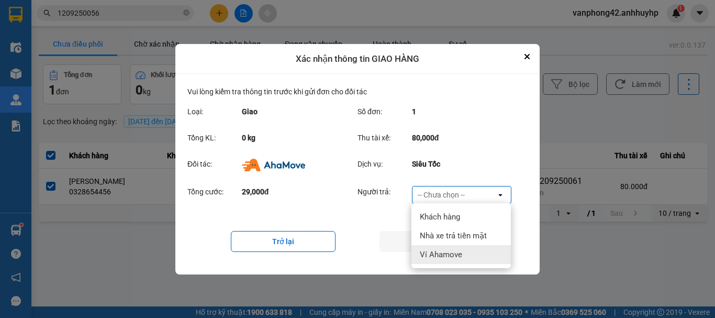
click at [445, 256] on span "Ví Ahamove" at bounding box center [441, 254] width 42 height 10
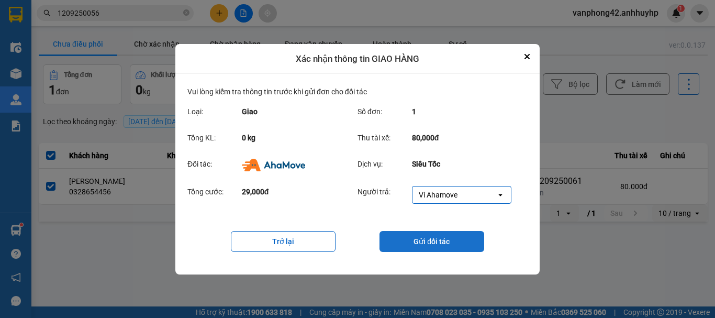
click at [440, 245] on button "Gửi đối tác" at bounding box center [432, 241] width 105 height 21
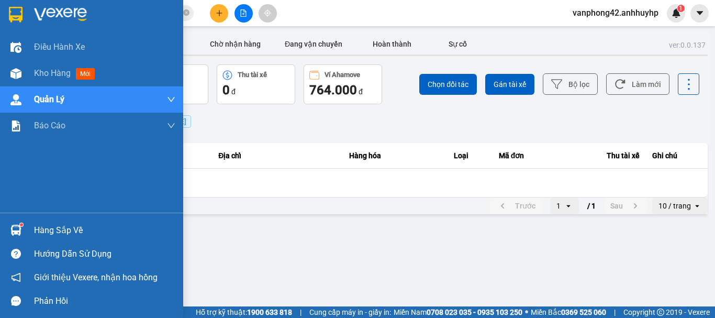
click at [30, 226] on div "Hàng sắp về" at bounding box center [91, 230] width 183 height 24
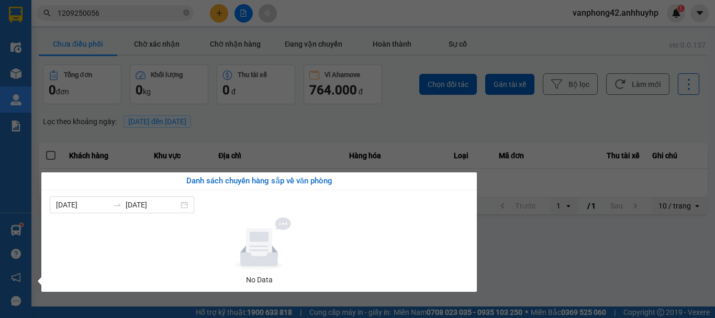
click at [215, 13] on section "Kết quả tìm kiếm ( 1 ) Bộ lọc Mã ĐH Trạng thái Món hàng Thu hộ Tổng cước Chưa c…" at bounding box center [357, 159] width 715 height 318
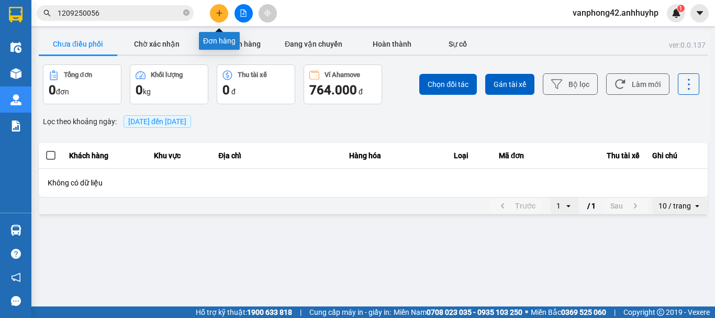
click at [216, 13] on icon "plus" at bounding box center [219, 12] width 7 height 7
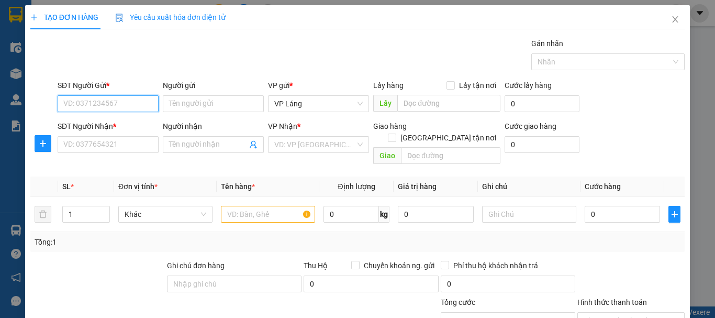
click at [126, 107] on input "SĐT Người Gửi *" at bounding box center [108, 103] width 101 height 17
type input "0968815818"
click at [116, 126] on div "0968815818 - khoa" at bounding box center [106, 125] width 87 height 12
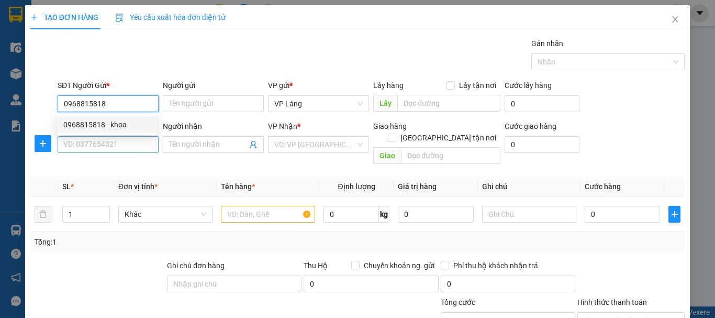
type input "khoa"
type input "0968815818"
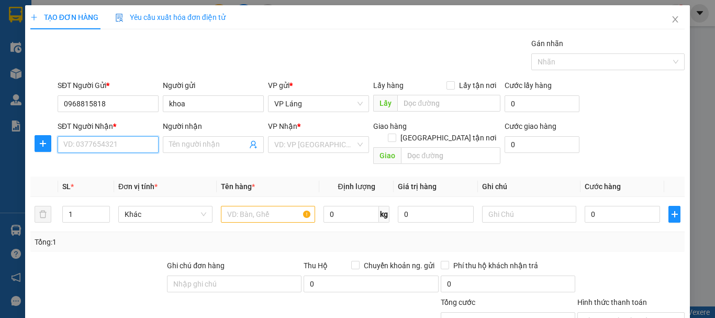
click at [131, 150] on input "SĐT Người Nhận *" at bounding box center [108, 144] width 101 height 17
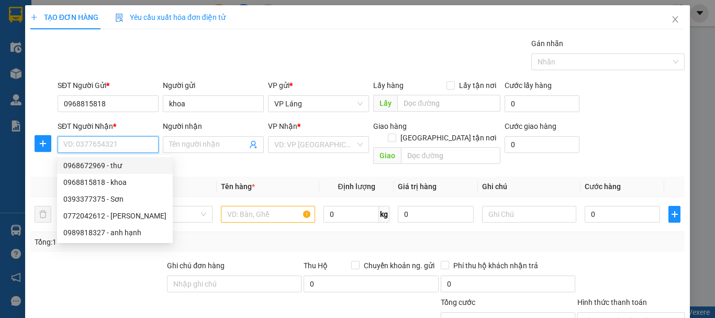
click at [117, 168] on div "0968672969 - thư" at bounding box center [114, 166] width 103 height 12
type input "0968672969"
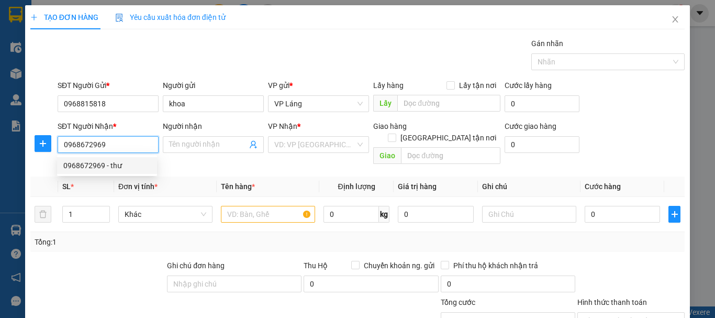
type input "thư"
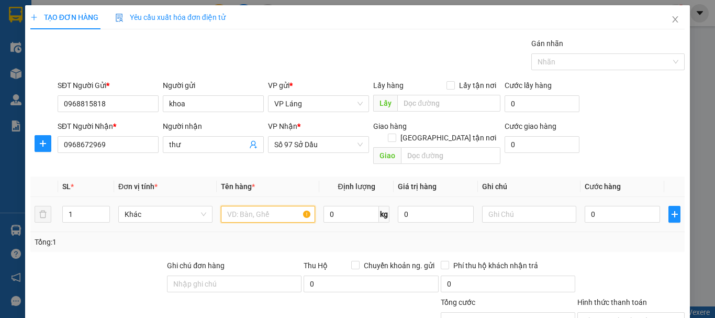
click at [265, 206] on input "text" at bounding box center [268, 214] width 94 height 17
type input "hộp"
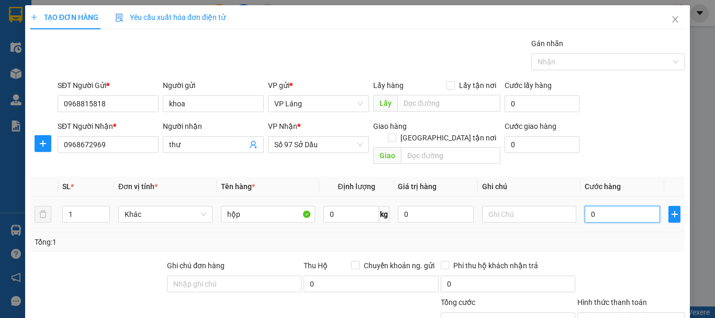
click at [611, 206] on input "0" at bounding box center [622, 214] width 75 height 17
type input "4"
type input "40"
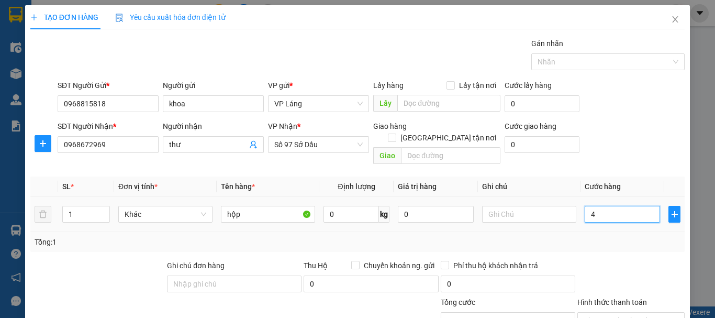
type input "40"
type input "400"
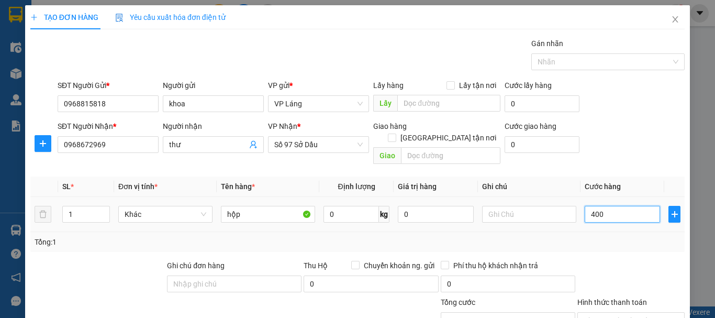
type input "4.000"
type input "40.000"
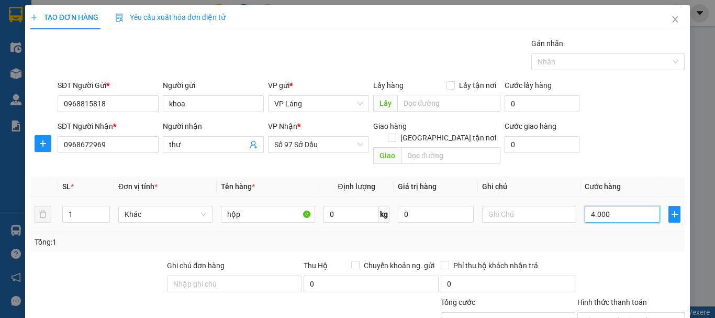
type input "40.000"
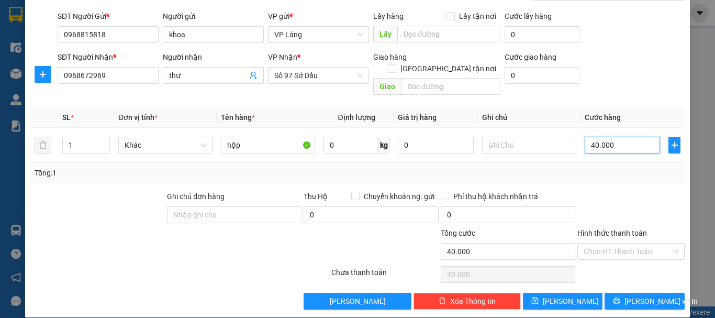
scroll to position [70, 0]
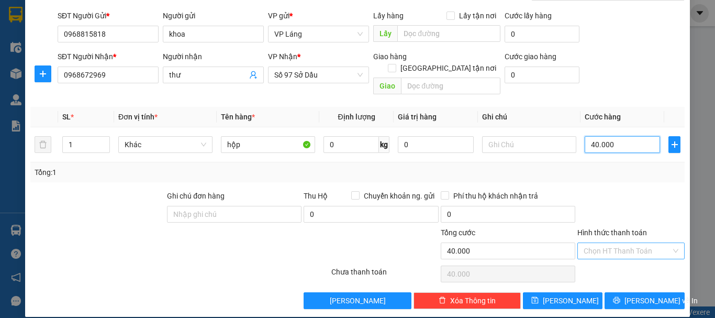
type input "40.000"
click at [637, 243] on input "Hình thức thanh toán" at bounding box center [627, 251] width 87 height 16
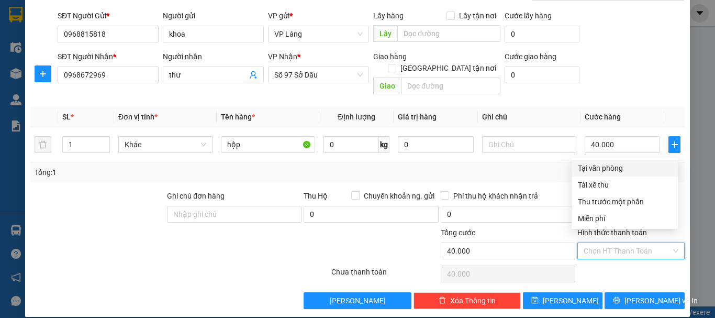
click at [627, 168] on div "Tại văn phòng" at bounding box center [625, 168] width 94 height 12
type input "0"
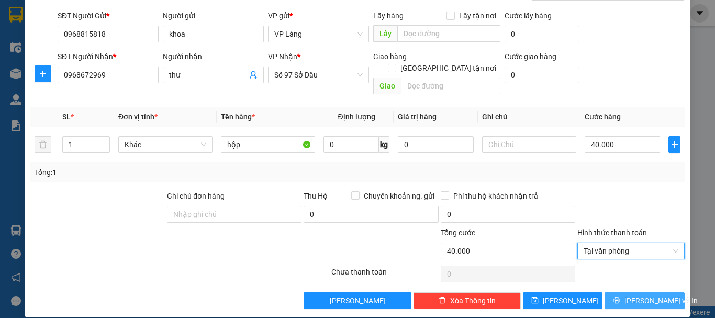
click at [630, 295] on span "[PERSON_NAME] và In" at bounding box center [661, 301] width 73 height 12
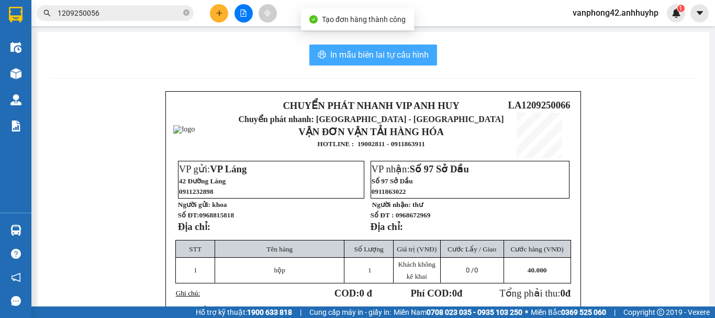
click at [378, 54] on span "In mẫu biên lai tự cấu hình" at bounding box center [379, 54] width 98 height 13
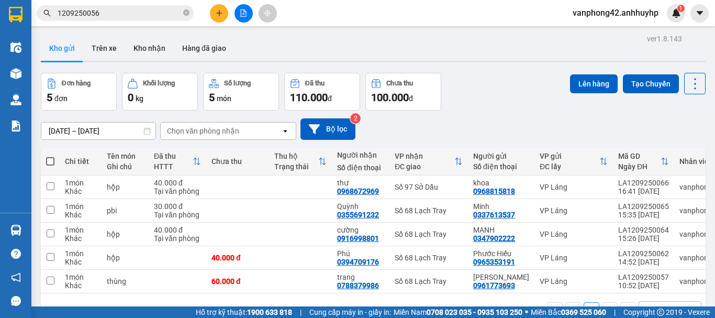
click at [536, 131] on div "[DATE] – [DATE] Press the down arrow key to interact with the calendar and sele…" at bounding box center [373, 128] width 665 height 21
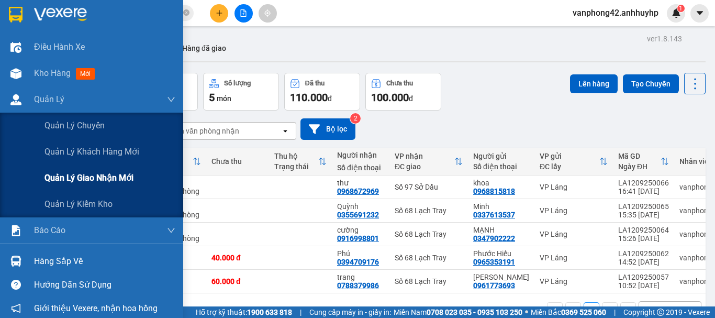
click at [85, 176] on span "Quản lý giao nhận mới" at bounding box center [89, 177] width 89 height 13
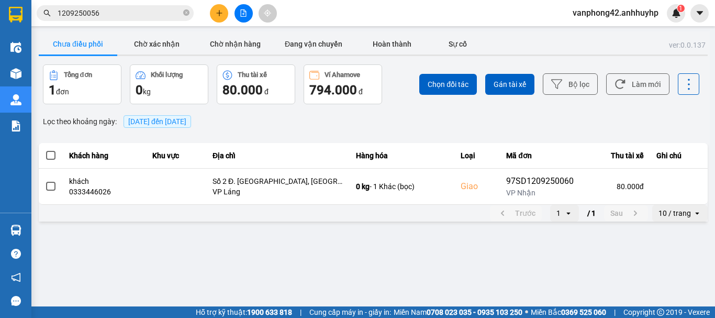
click at [290, 239] on main "ver: 0.0.137 Chưa điều phối Chờ xác nhận Chờ nhận hàng Đang vận chuyển Hoàn thà…" at bounding box center [357, 153] width 715 height 306
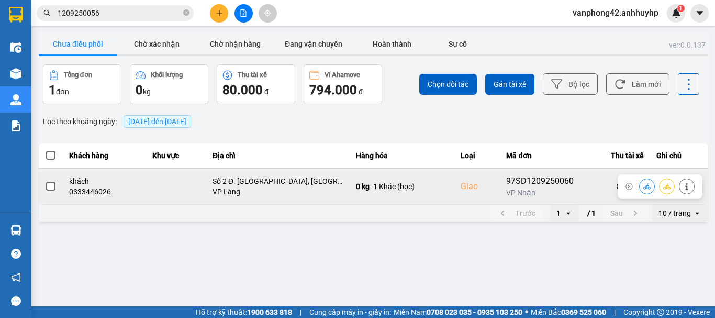
click at [46, 188] on span at bounding box center [50, 186] width 9 height 9
click at [45, 181] on input "checkbox" at bounding box center [45, 181] width 0 height 0
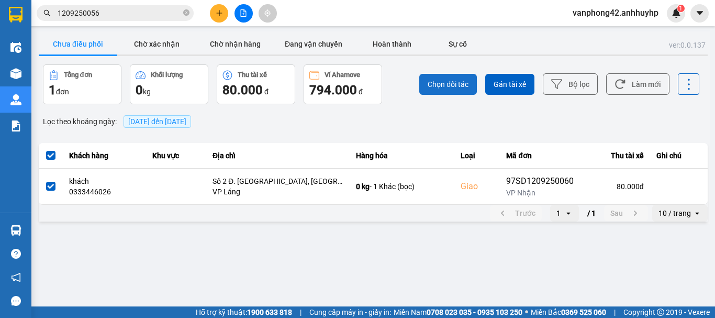
click at [454, 84] on span "Chọn đối tác" at bounding box center [448, 84] width 41 height 10
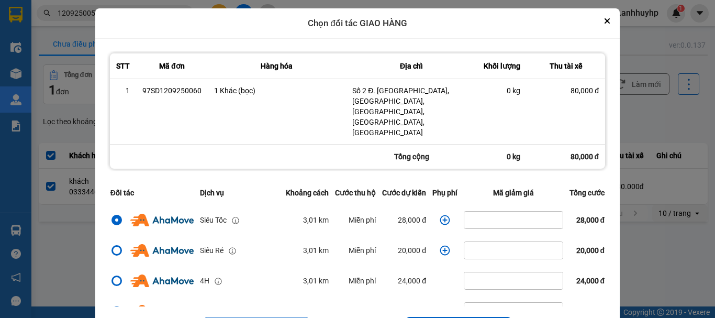
click at [440, 215] on icon "dialog" at bounding box center [445, 220] width 10 height 10
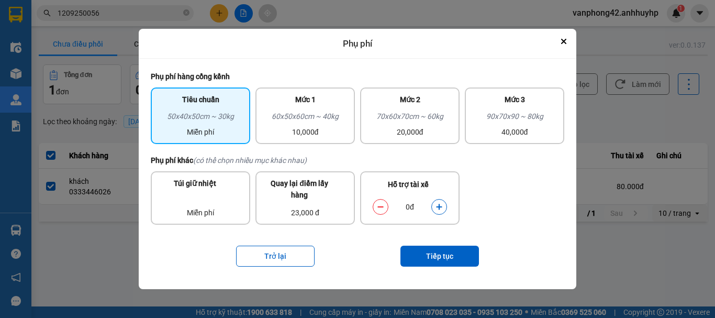
click at [441, 208] on icon "dialog" at bounding box center [439, 206] width 7 height 7
click at [433, 258] on button "Tiếp tục" at bounding box center [440, 256] width 79 height 21
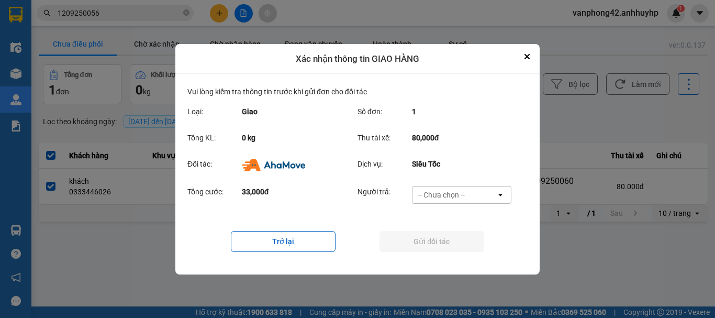
click at [422, 192] on div "-- Chưa chọn --" at bounding box center [441, 195] width 47 height 10
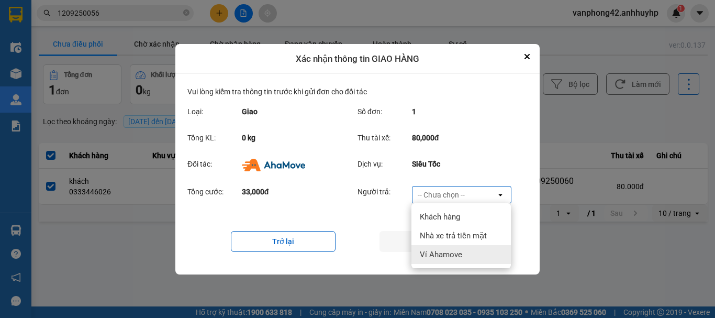
click at [428, 253] on span "Ví Ahamove" at bounding box center [441, 254] width 42 height 10
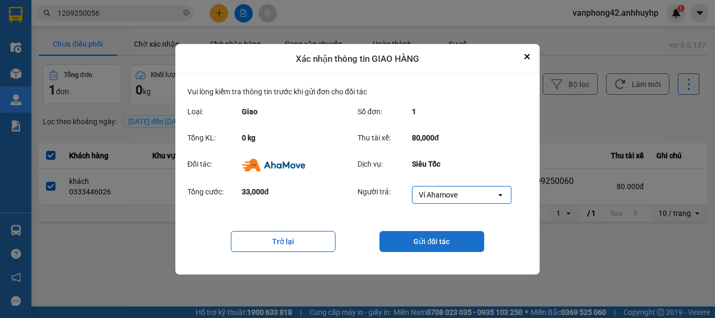
click at [430, 248] on button "Gửi đối tác" at bounding box center [432, 241] width 105 height 21
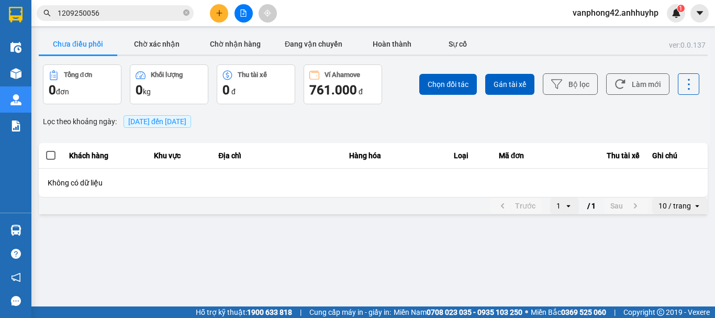
click at [91, 39] on button "Chưa điều phối" at bounding box center [78, 44] width 79 height 21
click at [156, 41] on button "Chờ xác nhận" at bounding box center [156, 44] width 79 height 21
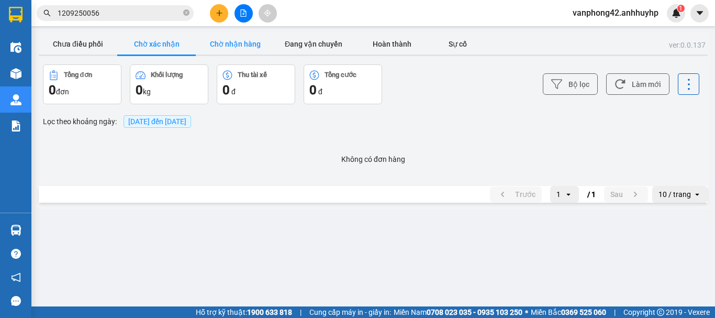
click at [247, 38] on button "Chờ nhận hàng" at bounding box center [235, 44] width 79 height 21
